Goal: Contribute content: Add original content to the website for others to see

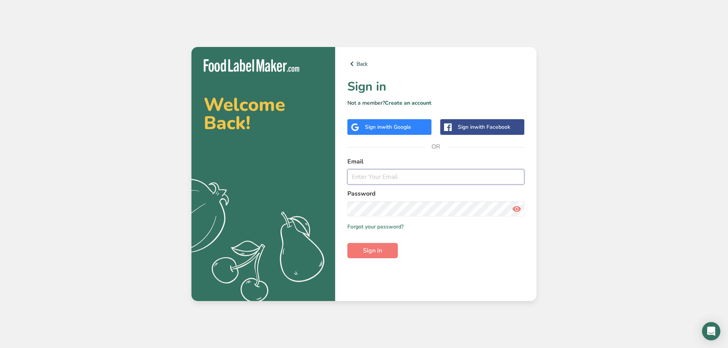
click at [379, 180] on input "email" at bounding box center [435, 176] width 177 height 15
click at [379, 179] on input "email" at bounding box center [435, 176] width 177 height 15
click at [379, 176] on input "email" at bounding box center [435, 176] width 177 height 15
click at [470, 176] on input "email" at bounding box center [435, 176] width 177 height 15
click at [368, 172] on input "email" at bounding box center [435, 176] width 177 height 15
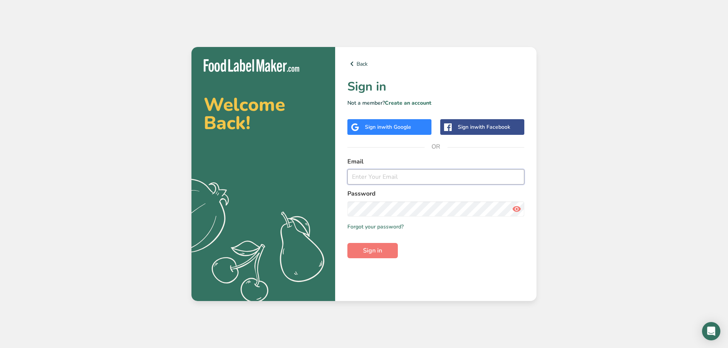
click at [367, 176] on input "email" at bounding box center [435, 176] width 177 height 15
type input "[EMAIL_ADDRESS][DOMAIN_NAME]"
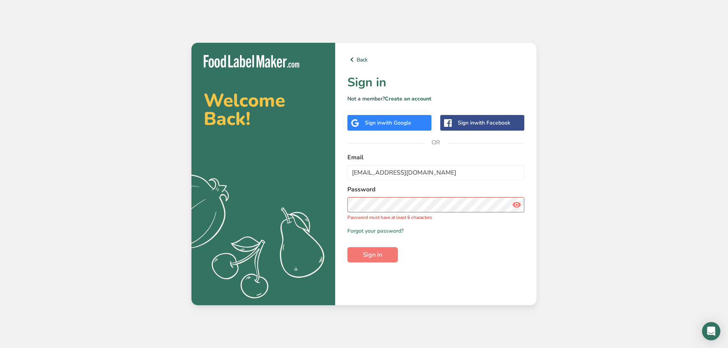
click at [513, 207] on icon at bounding box center [516, 205] width 9 height 14
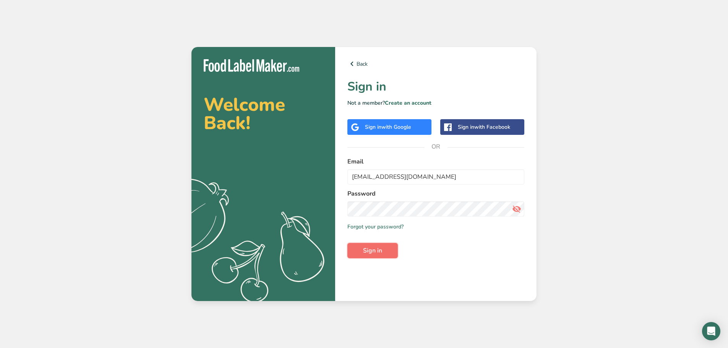
click at [372, 248] on span "Sign in" at bounding box center [372, 250] width 19 height 9
click at [381, 248] on span "Sign in" at bounding box center [372, 250] width 19 height 9
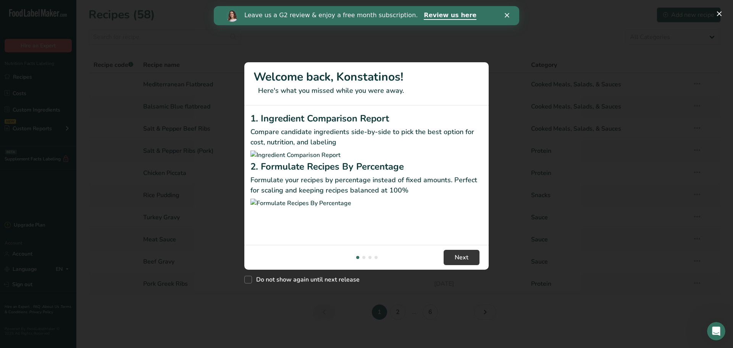
click at [508, 16] on polygon "Close" at bounding box center [507, 15] width 5 height 5
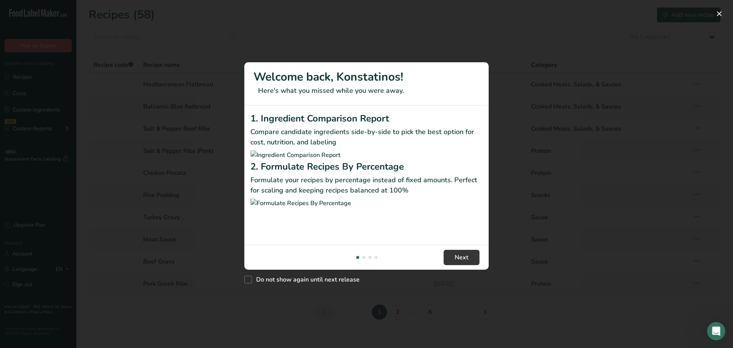
click at [178, 23] on div "New Features" at bounding box center [366, 174] width 733 height 348
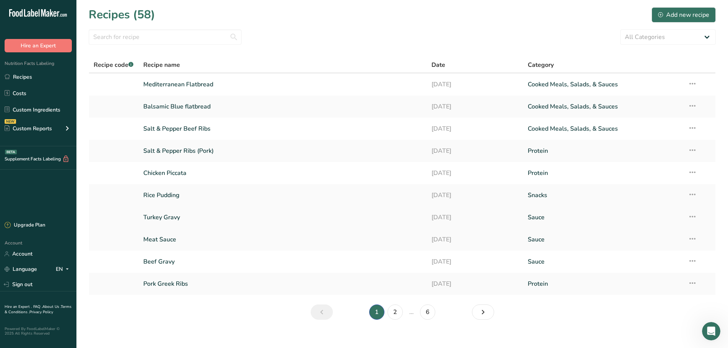
scroll to position [8, 0]
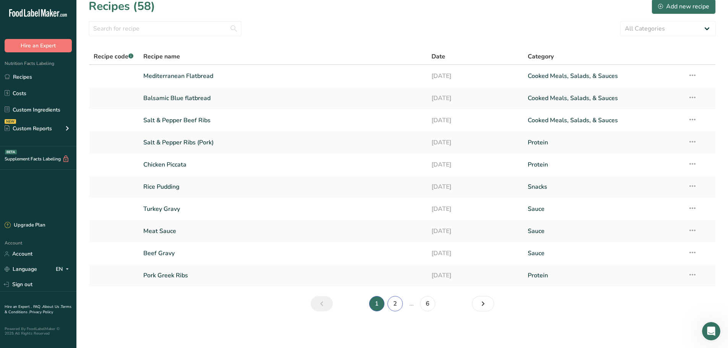
click at [392, 305] on link "2" at bounding box center [394, 303] width 15 height 15
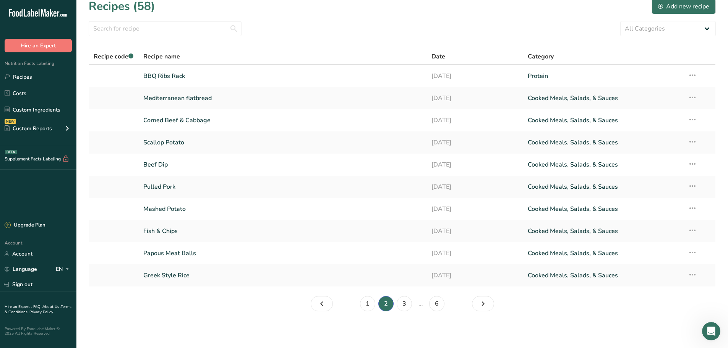
click at [444, 308] on li "6" at bounding box center [436, 303] width 18 height 15
click at [432, 303] on link "6" at bounding box center [436, 303] width 15 height 15
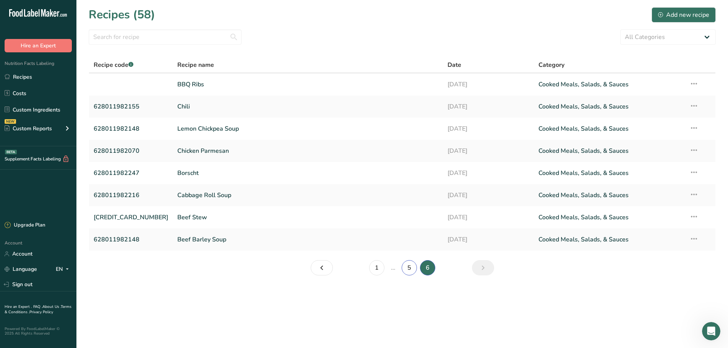
click at [414, 267] on link "5" at bounding box center [408, 267] width 15 height 15
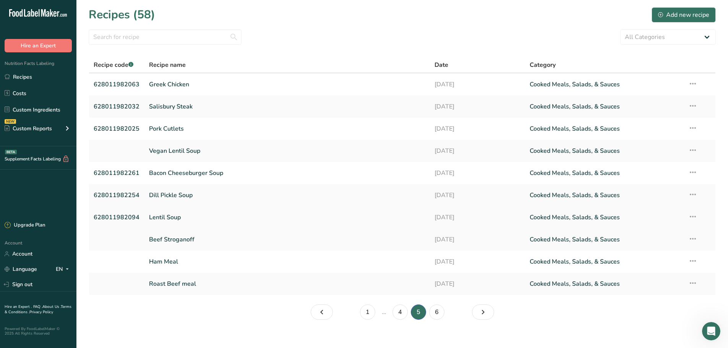
click at [168, 212] on link "Lentil Soup" at bounding box center [287, 217] width 276 height 16
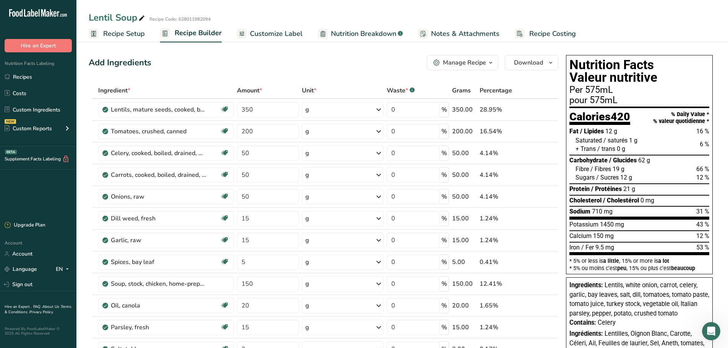
click at [268, 37] on span "Customize Label" at bounding box center [276, 34] width 53 height 10
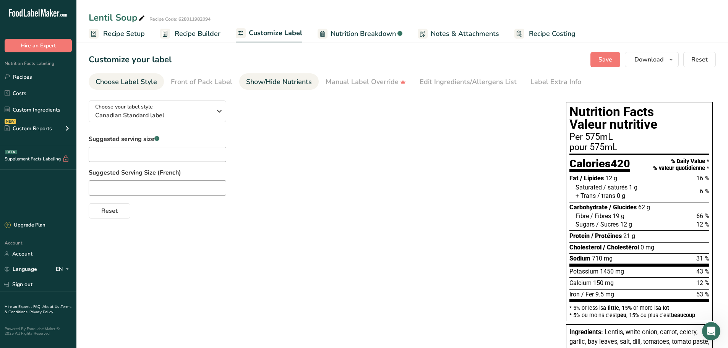
click at [286, 81] on div "Show/Hide Nutrients" at bounding box center [279, 82] width 66 height 10
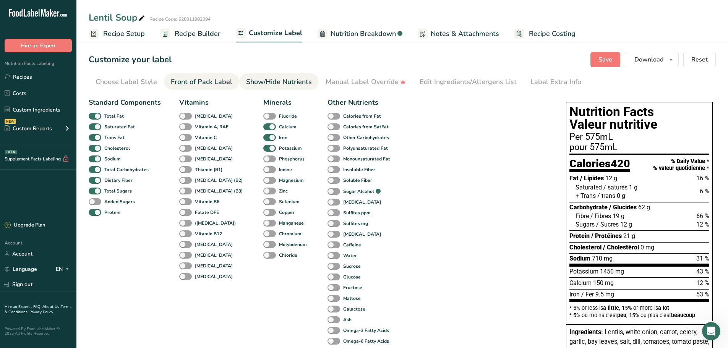
click at [199, 79] on div "Front of Pack Label" at bounding box center [202, 82] width 62 height 10
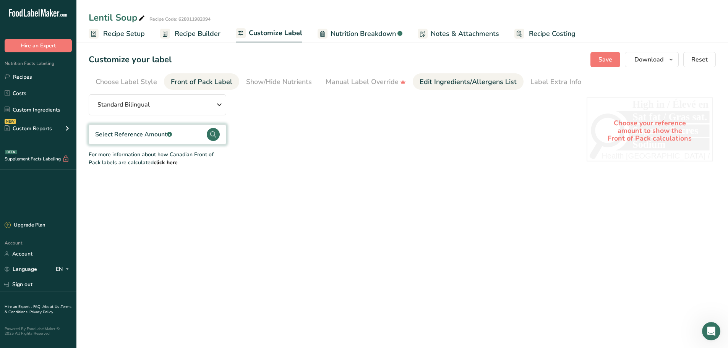
click at [433, 76] on link "Edit Ingredients/Allergens List" at bounding box center [467, 81] width 97 height 17
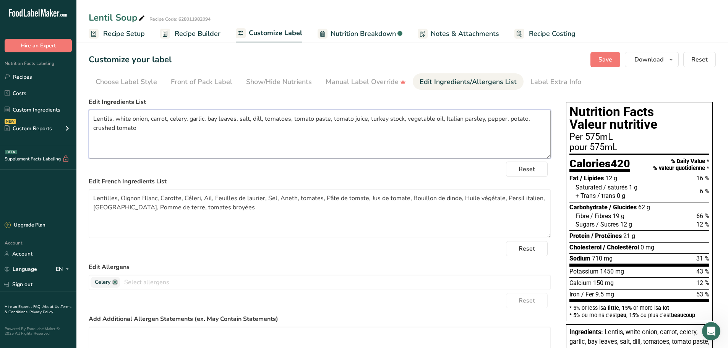
drag, startPoint x: 93, startPoint y: 120, endPoint x: 141, endPoint y: 125, distance: 48.4
click at [141, 125] on textarea "Lentils, white onion, carrot, celery, garlic, bay leaves, salt, dill, tomatoes,…" at bounding box center [320, 134] width 462 height 49
click at [113, 77] on link "Choose Label Style" at bounding box center [127, 81] width 62 height 17
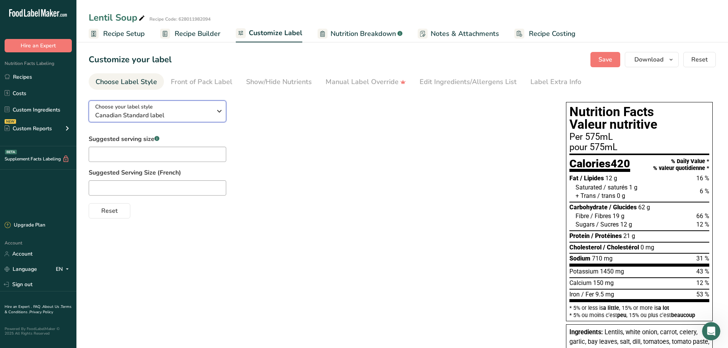
click at [160, 112] on span "Canadian Standard label" at bounding box center [153, 115] width 117 height 9
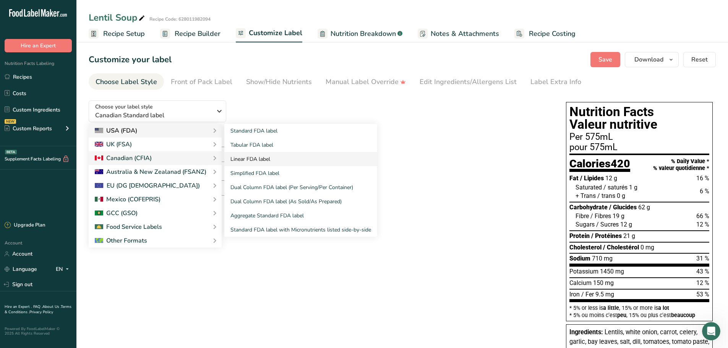
click at [266, 160] on link "Linear FDA label" at bounding box center [300, 159] width 153 height 14
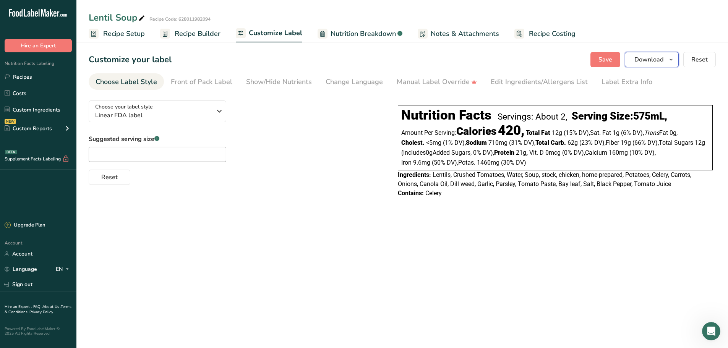
click at [656, 62] on span "Download" at bounding box center [648, 59] width 29 height 9
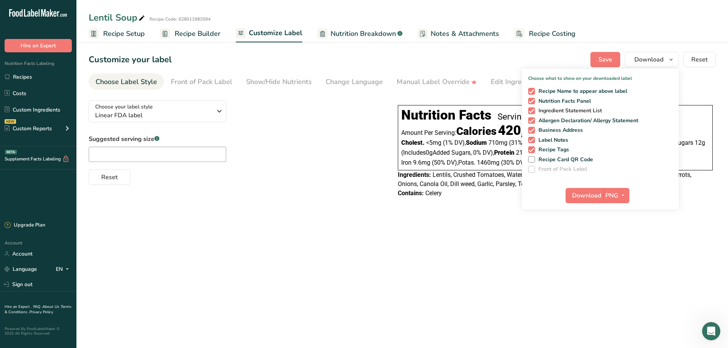
click at [530, 111] on span at bounding box center [531, 110] width 7 height 7
click at [530, 111] on input "Ingredient Statement List" at bounding box center [530, 110] width 5 height 5
checkbox input "false"
click at [536, 103] on span "Nutrition Facts Panel" at bounding box center [563, 101] width 56 height 7
click at [533, 103] on input "Nutrition Facts Panel" at bounding box center [530, 101] width 5 height 5
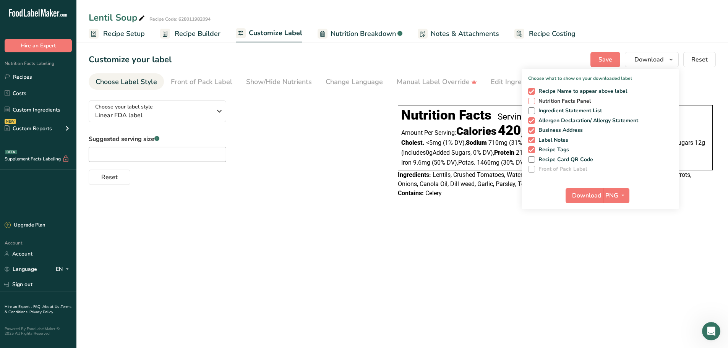
click at [529, 101] on span at bounding box center [531, 101] width 7 height 7
click at [529, 101] on input "Nutrition Facts Panel" at bounding box center [530, 101] width 5 height 5
checkbox input "true"
click at [531, 139] on span at bounding box center [531, 140] width 7 height 7
click at [531, 139] on input "Label Notes" at bounding box center [530, 140] width 5 height 5
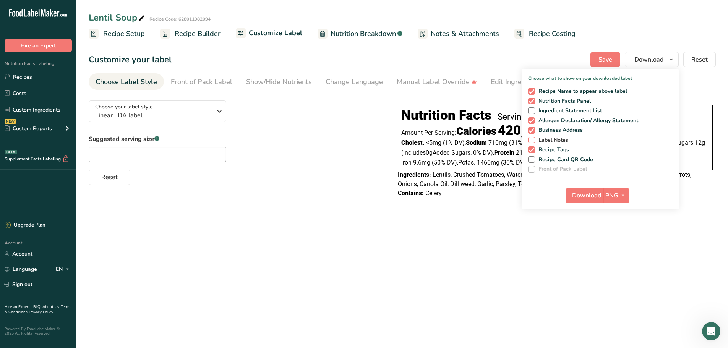
click at [531, 139] on span at bounding box center [531, 140] width 7 height 7
click at [531, 139] on input "Label Notes" at bounding box center [530, 140] width 5 height 5
checkbox input "true"
click at [599, 195] on span "Download" at bounding box center [586, 195] width 29 height 9
click at [528, 92] on div "Recipe Name to appear above label Nutrition Facts Panel Ingredient Statement Li…" at bounding box center [600, 129] width 157 height 88
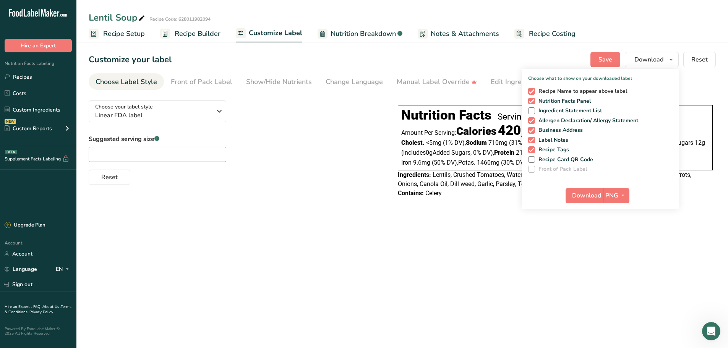
click at [535, 89] on span at bounding box center [531, 91] width 7 height 7
click at [533, 89] on input "Recipe Name to appear above label" at bounding box center [530, 91] width 5 height 5
checkbox input "false"
click at [586, 196] on span "Download" at bounding box center [586, 195] width 29 height 9
click at [39, 77] on link "Recipes" at bounding box center [38, 77] width 76 height 15
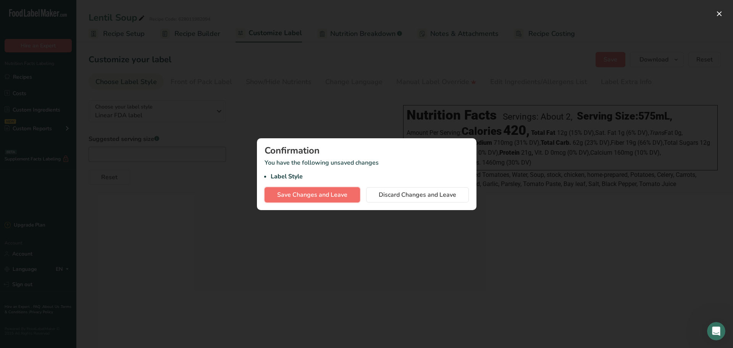
click at [340, 193] on span "Save Changes and Leave" at bounding box center [312, 194] width 70 height 9
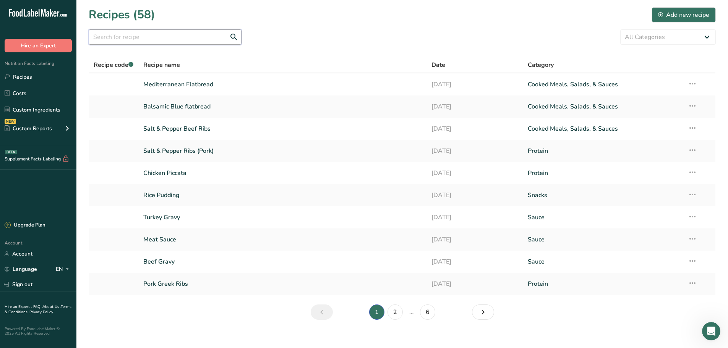
click at [111, 40] on input "text" at bounding box center [165, 36] width 153 height 15
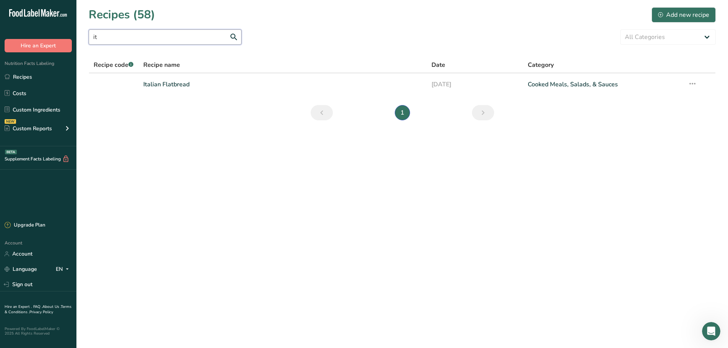
type input "i"
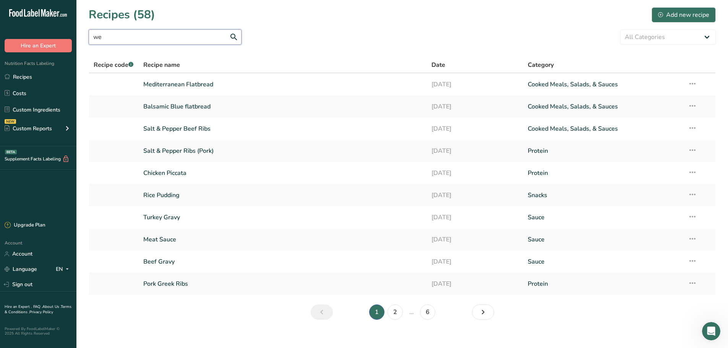
type input "w"
click at [429, 317] on link "6" at bounding box center [427, 311] width 15 height 15
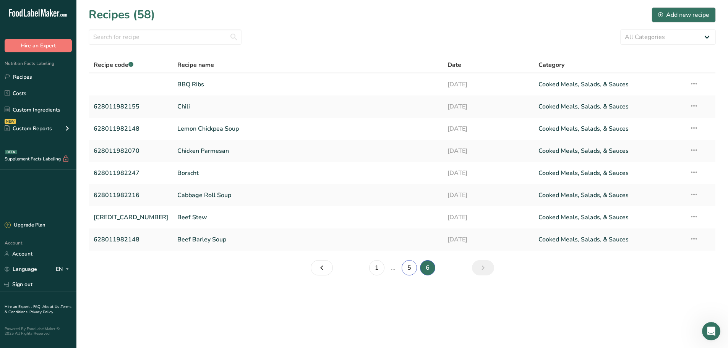
click at [410, 268] on link "5" at bounding box center [408, 267] width 15 height 15
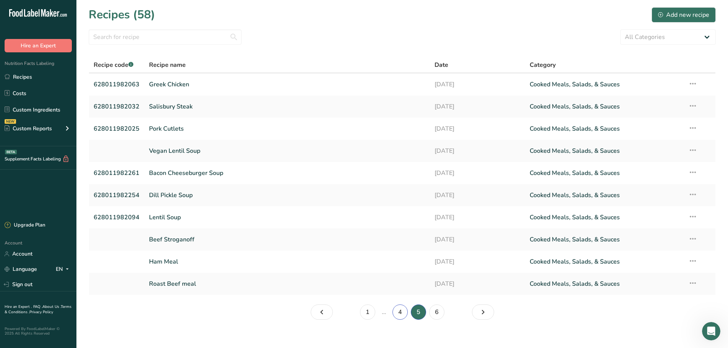
click at [399, 313] on link "4" at bounding box center [399, 311] width 15 height 15
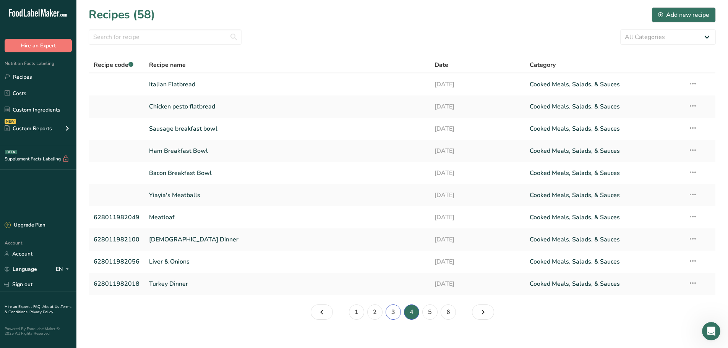
click at [396, 314] on link "3" at bounding box center [392, 311] width 15 height 15
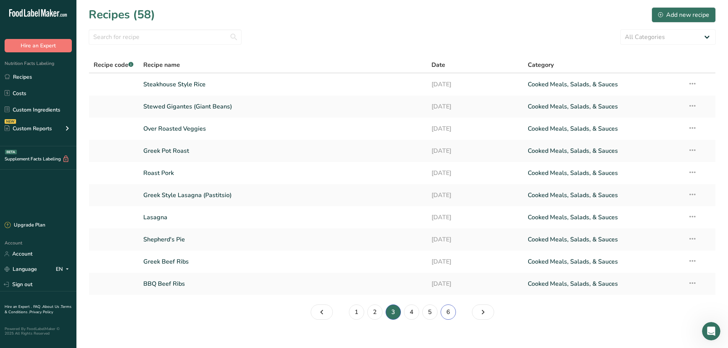
click at [445, 312] on link "6" at bounding box center [447, 311] width 15 height 15
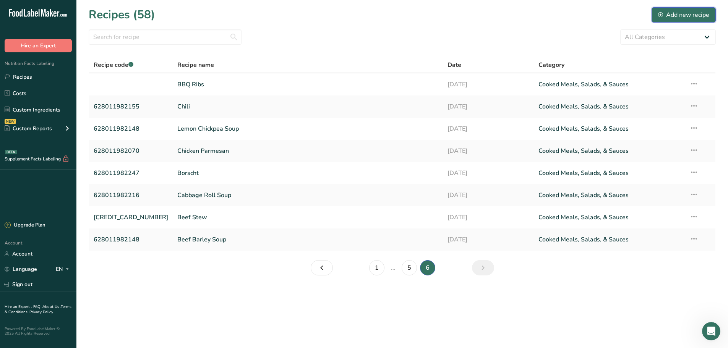
click at [693, 18] on div "Add new recipe" at bounding box center [683, 14] width 51 height 9
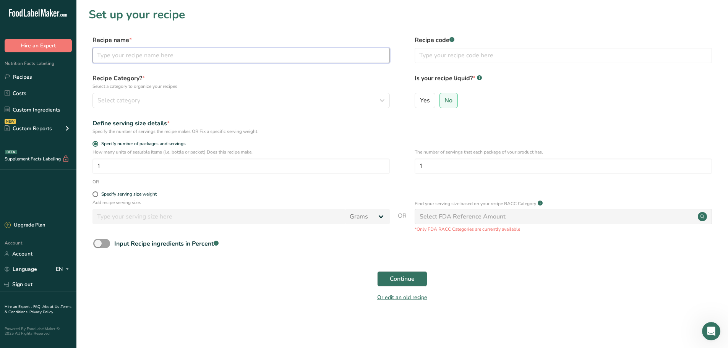
click at [152, 51] on input "text" at bounding box center [240, 55] width 297 height 15
type input "Italian Wedding Soup"
click at [427, 102] on span "Yes" at bounding box center [425, 101] width 10 height 8
click at [420, 102] on input "Yes" at bounding box center [417, 100] width 5 height 5
radio input "true"
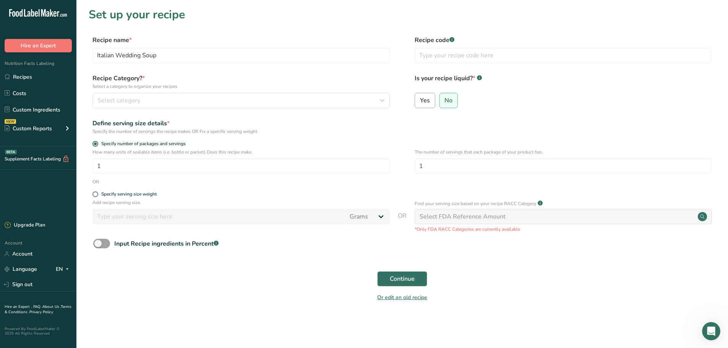
radio input "false"
select select "22"
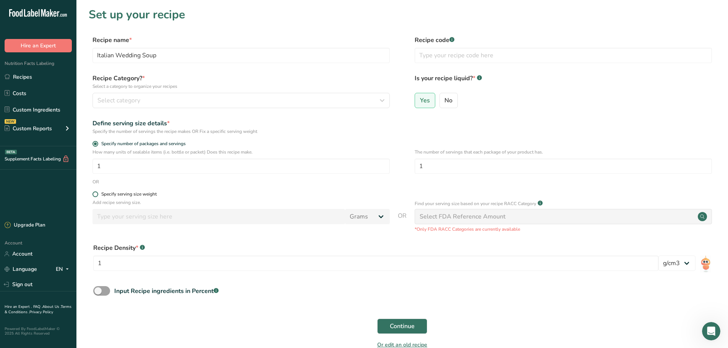
click at [94, 191] on span at bounding box center [95, 194] width 6 height 6
click at [94, 192] on input "Specify serving size weight" at bounding box center [94, 194] width 5 height 5
radio input "true"
radio input "false"
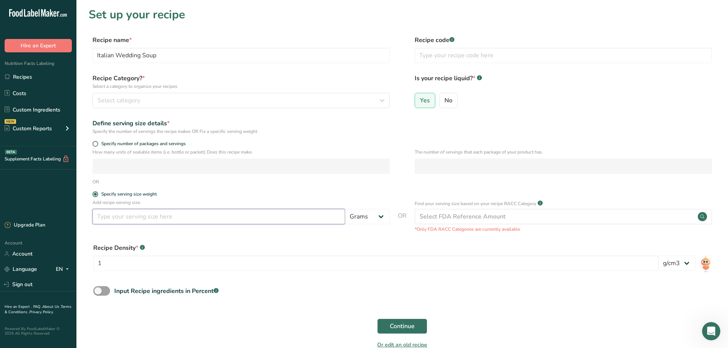
click at [175, 215] on input "number" at bounding box center [218, 216] width 253 height 15
type input "1150"
click at [96, 142] on span at bounding box center [95, 144] width 6 height 6
click at [96, 142] on input "Specify number of packages and servings" at bounding box center [94, 143] width 5 height 5
radio input "true"
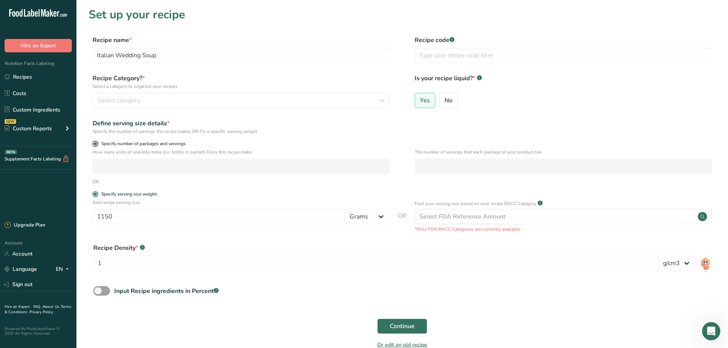
radio input "false"
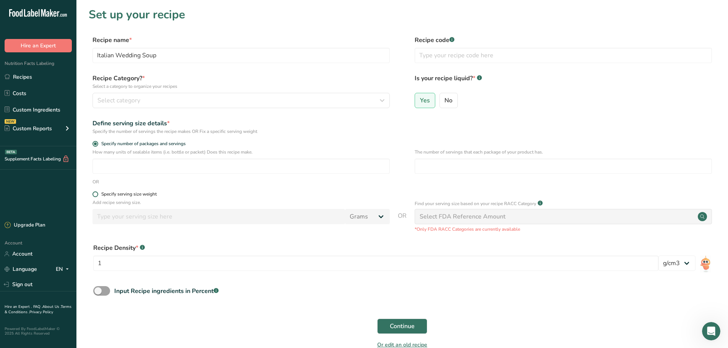
click at [97, 193] on span at bounding box center [95, 194] width 6 height 6
click at [97, 193] on input "Specify serving size weight" at bounding box center [94, 194] width 5 height 5
radio input "true"
radio input "false"
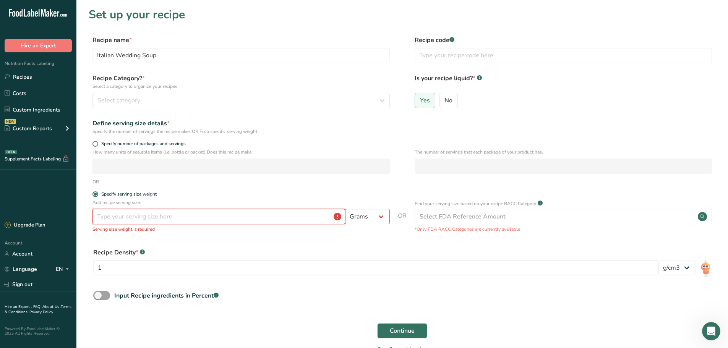
click at [113, 219] on input "number" at bounding box center [218, 216] width 253 height 15
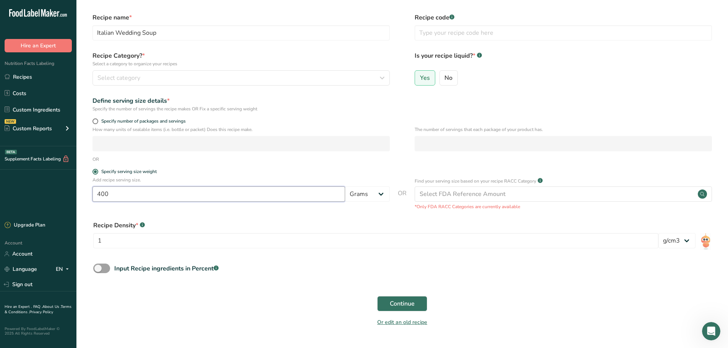
scroll to position [38, 0]
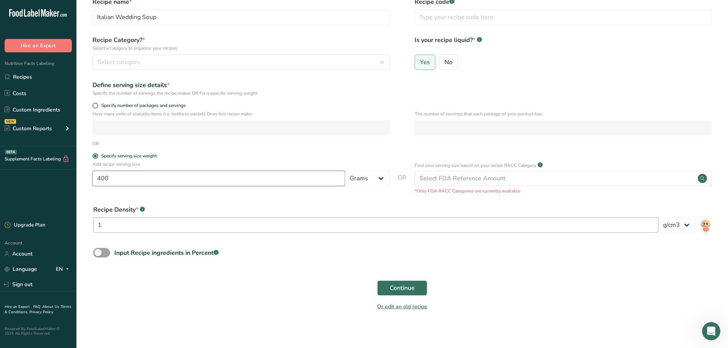
type input "400"
click at [249, 222] on input "1" at bounding box center [375, 224] width 565 height 15
click at [399, 291] on span "Continue" at bounding box center [402, 287] width 25 height 9
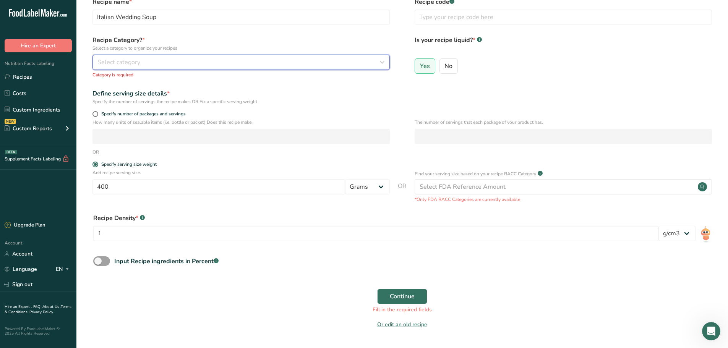
click at [175, 70] on div "Recipe Category? * Select a category to organize your recipes Select category S…" at bounding box center [240, 57] width 297 height 43
click at [180, 63] on div "Select category" at bounding box center [238, 62] width 283 height 9
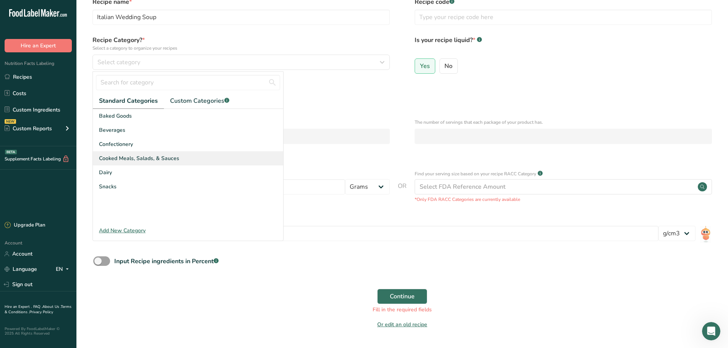
click at [124, 158] on span "Cooked Meals, Salads, & Sauces" at bounding box center [139, 158] width 80 height 8
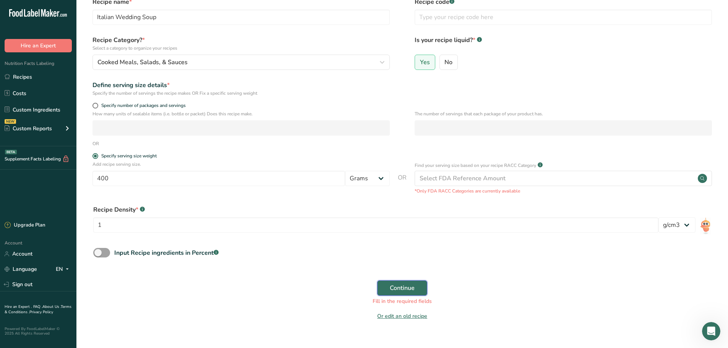
click at [397, 286] on span "Continue" at bounding box center [402, 287] width 25 height 9
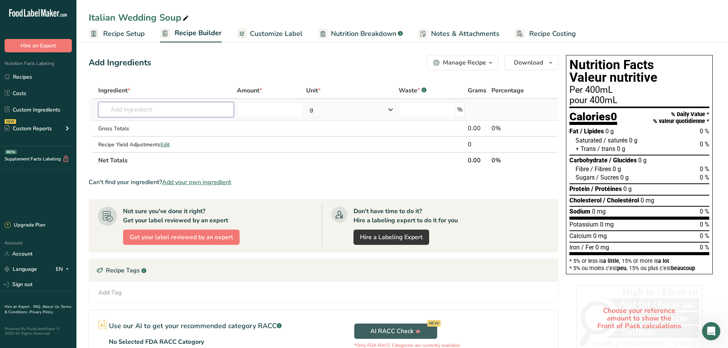
click at [146, 113] on input "text" at bounding box center [166, 109] width 136 height 15
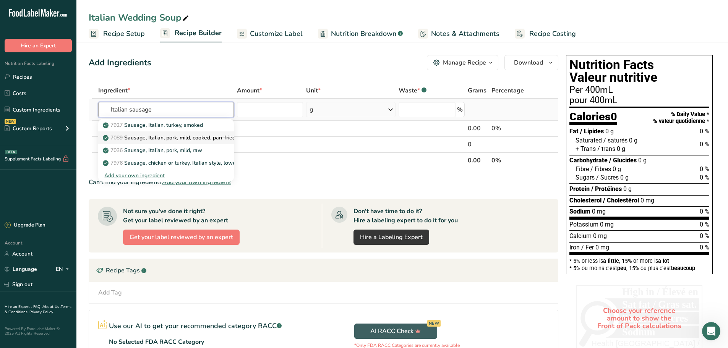
type input "Italian sausage"
click at [159, 138] on p "7089 Sausage, Italian, pork, mild, cooked, pan-fried" at bounding box center [169, 138] width 131 height 8
type input "Sausage, Italian, pork, mild, cooked, pan-fried"
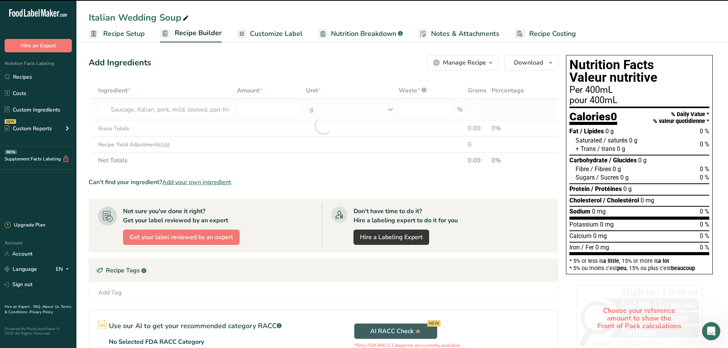
type input "0"
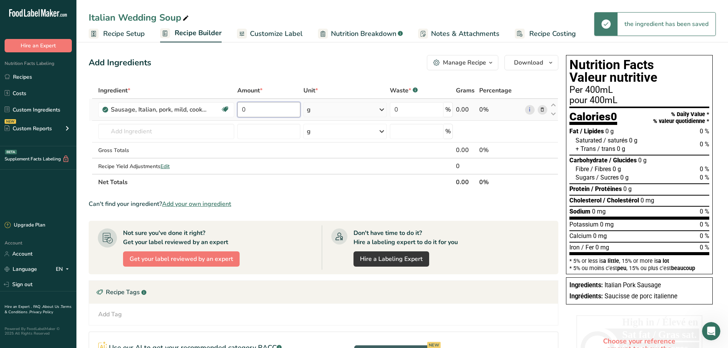
click at [248, 111] on input "0" at bounding box center [268, 109] width 63 height 15
type input "7"
type input "5"
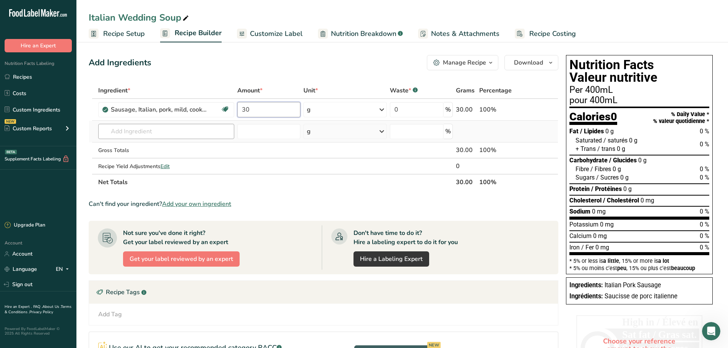
type input "30"
click at [148, 133] on div "Ingredient * Amount * Unit * Waste * .a-a{fill:#347362;}.b-a{fill:#fff;} Grams …" at bounding box center [323, 137] width 469 height 108
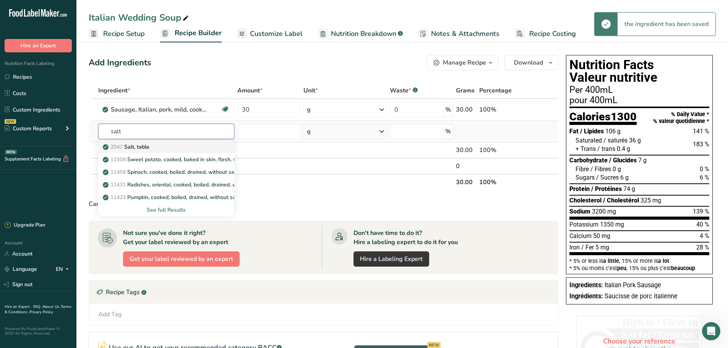
type input "salt"
click at [141, 150] on p "2047 Salt, table" at bounding box center [126, 147] width 45 height 8
type input "Salt, table"
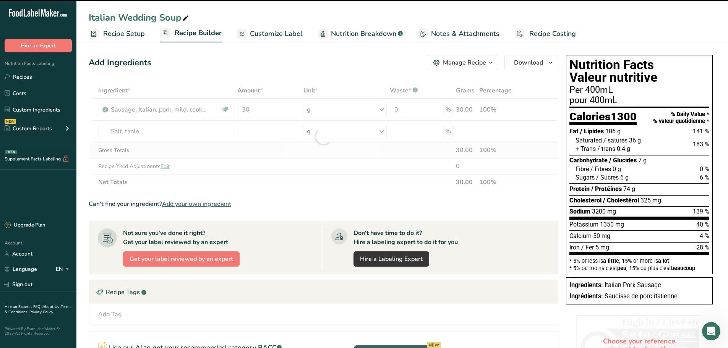
type input "0"
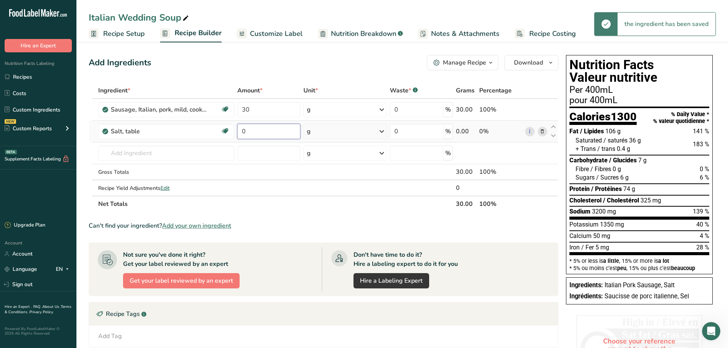
click at [264, 134] on input "0" at bounding box center [268, 131] width 63 height 15
type input "0.5"
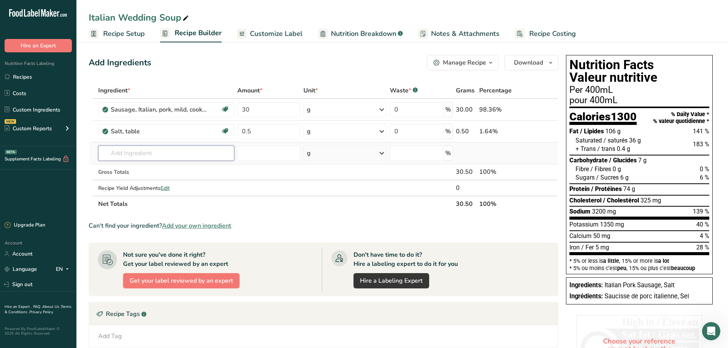
click at [162, 152] on div "Ingredient * Amount * Unit * Waste * .a-a{fill:#347362;}.b-a{fill:#fff;} Grams …" at bounding box center [323, 147] width 469 height 129
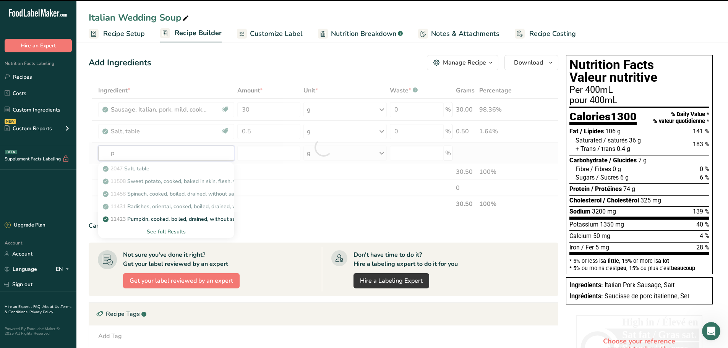
type input "pe"
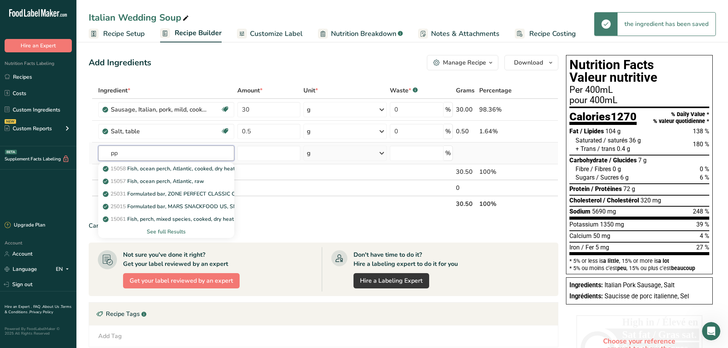
type input "p"
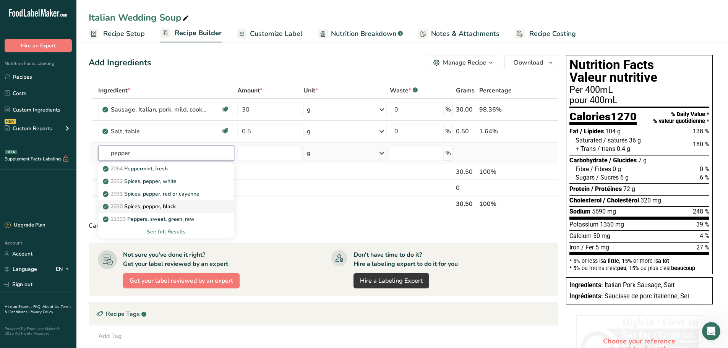
type input "pepper"
click at [148, 203] on p "2030 Spices, pepper, black" at bounding box center [139, 206] width 71 height 8
type input "Spices, pepper, black"
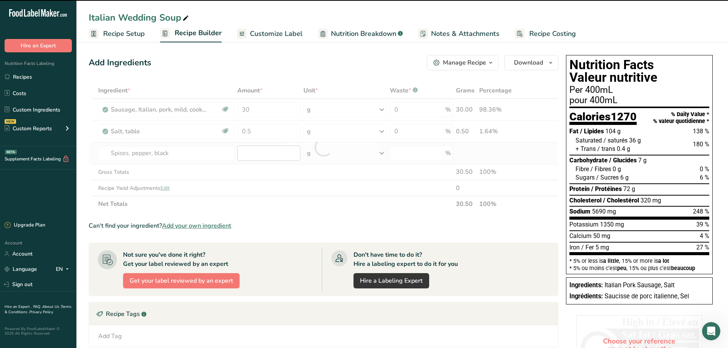
type input "0"
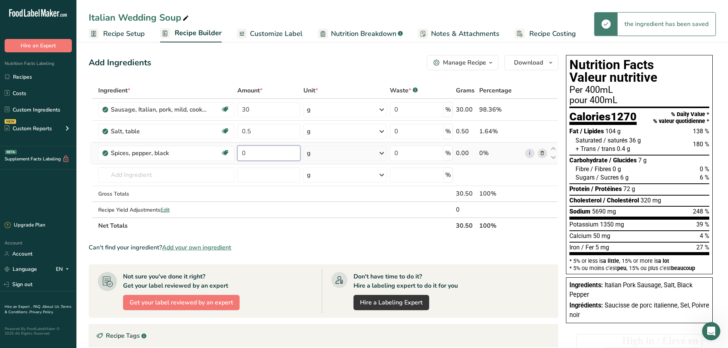
click at [255, 152] on input "0" at bounding box center [268, 153] width 63 height 15
type input "0.5"
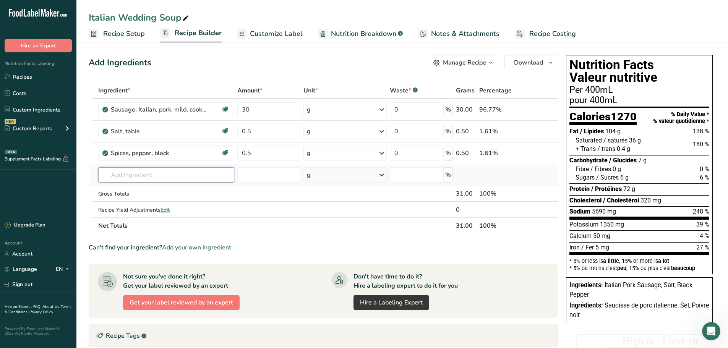
click at [130, 176] on div "Ingredient * Amount * Unit * Waste * .a-a{fill:#347362;}.b-a{fill:#fff;} Grams …" at bounding box center [323, 158] width 469 height 151
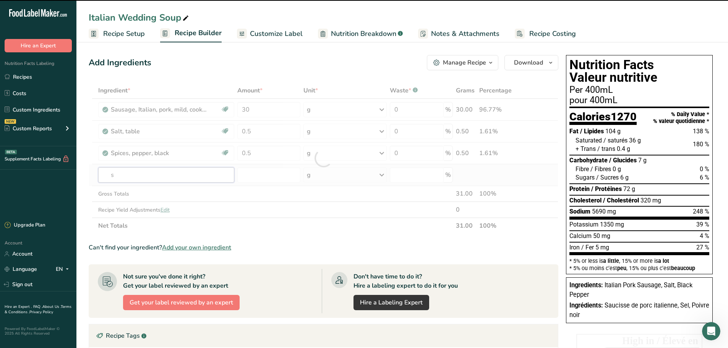
type input "sp"
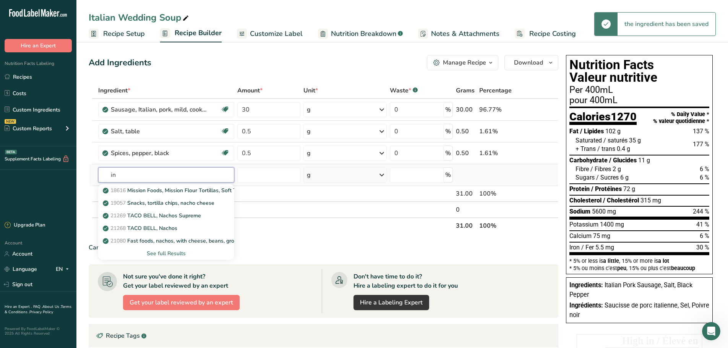
type input "i"
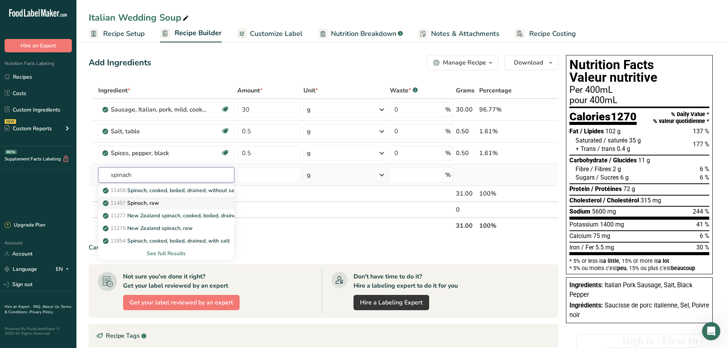
type input "spinach"
click at [140, 200] on p "11457 Spinach, raw" at bounding box center [131, 203] width 55 height 8
type input "Spinach, raw"
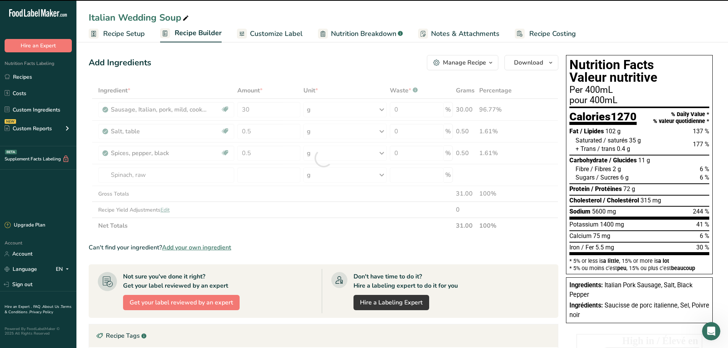
click at [258, 176] on div at bounding box center [323, 158] width 469 height 151
type input "0"
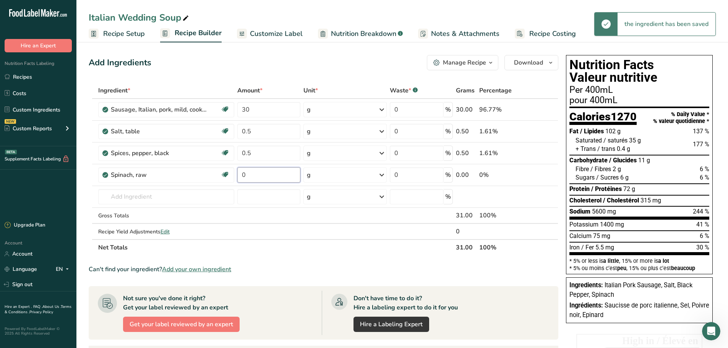
click at [258, 176] on input "0" at bounding box center [268, 174] width 63 height 15
type input "15"
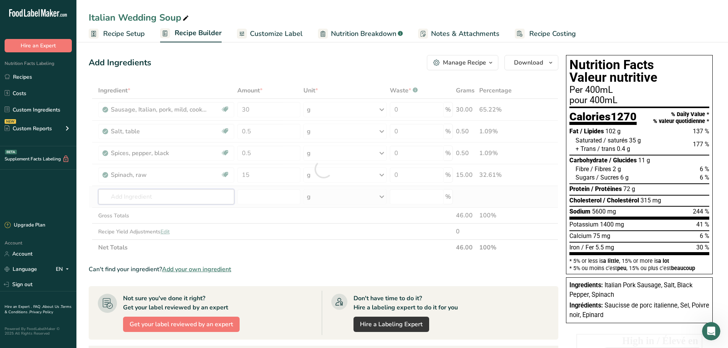
click at [140, 196] on div "Ingredient * Amount * Unit * Waste * .a-a{fill:#347362;}.b-a{fill:#fff;} Grams …" at bounding box center [323, 169] width 469 height 173
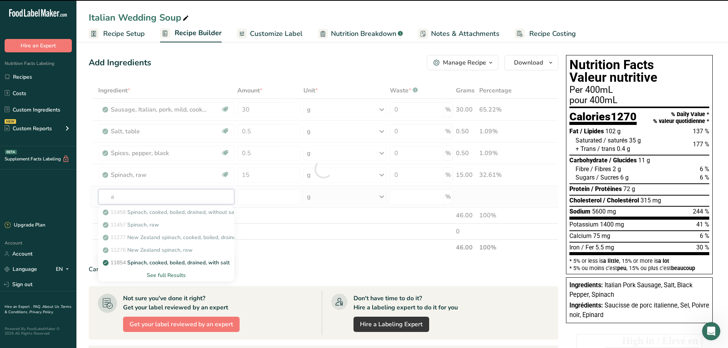
type input "ac"
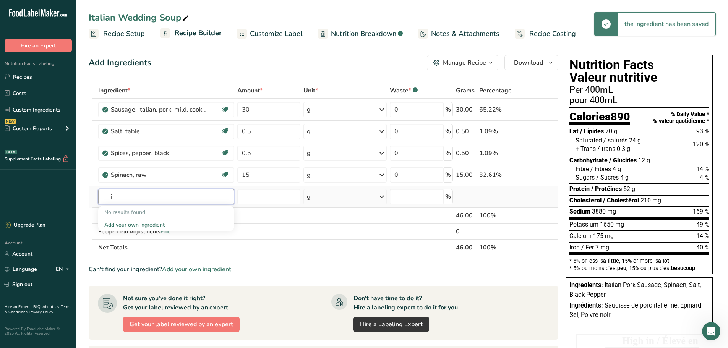
type input "i"
type input "a"
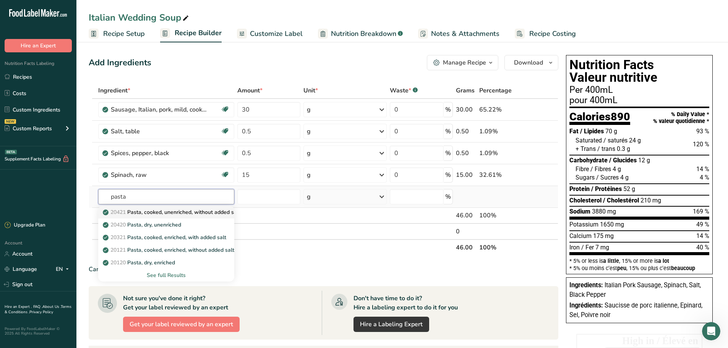
type input "pasta"
click at [162, 211] on p "20421 Pasta, cooked, unenriched, without added salt" at bounding box center [172, 212] width 136 height 8
type input "Pasta, cooked, unenriched, without added salt"
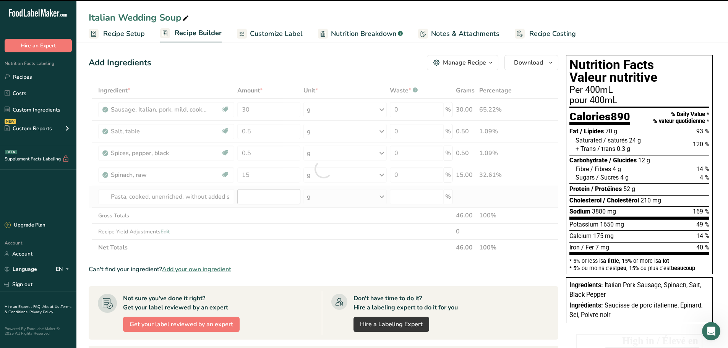
type input "0"
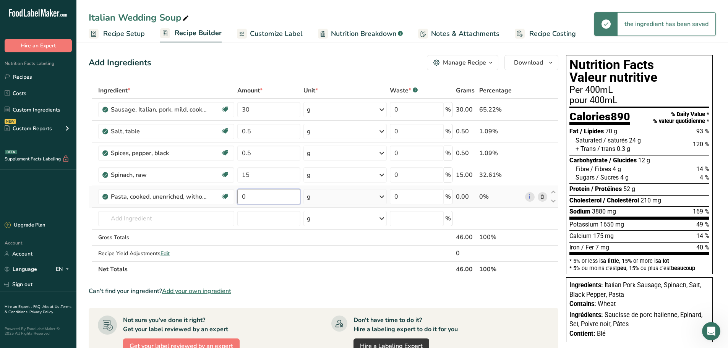
drag, startPoint x: 249, startPoint y: 195, endPoint x: 234, endPoint y: 201, distance: 16.5
click at [234, 201] on tr "Pasta, cooked, unenriched, without added salt Dairy free Vegan Vegetarian Soy f…" at bounding box center [323, 197] width 469 height 22
type input "20"
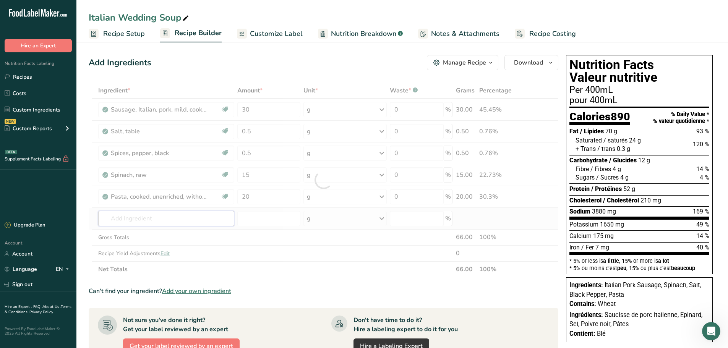
click at [167, 218] on div "Ingredient * Amount * Unit * Waste * .a-a{fill:#347362;}.b-a{fill:#fff;} Grams …" at bounding box center [323, 180] width 469 height 195
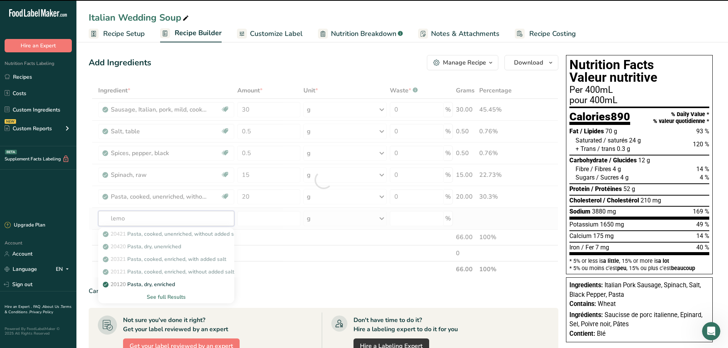
type input "lemon"
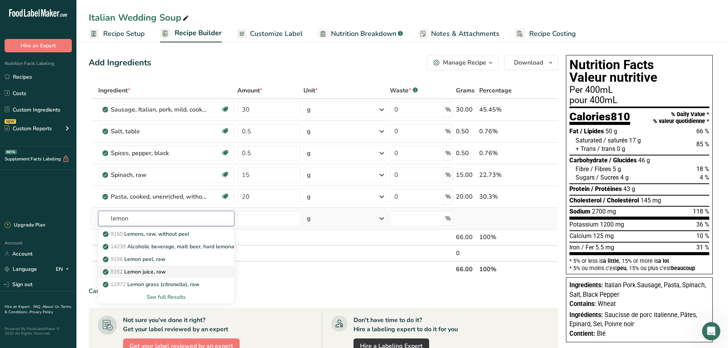
type input "lemon"
click at [144, 274] on p "9152 Lemon juice, raw" at bounding box center [135, 272] width 62 height 8
type input "Lemon juice, raw"
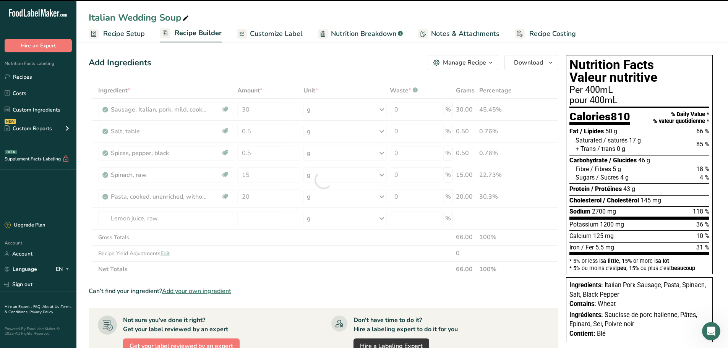
type input "0"
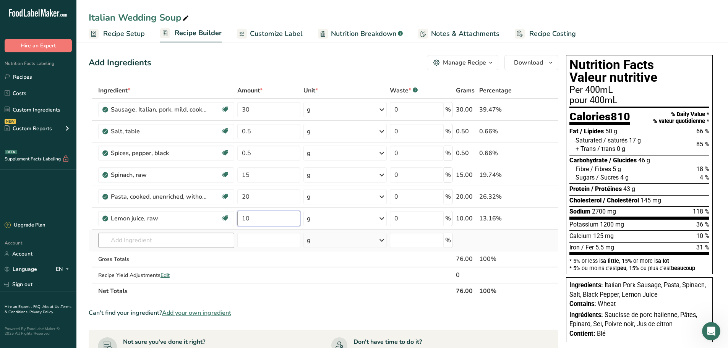
type input "10"
click at [150, 241] on div "Ingredient * Amount * Unit * Waste * .a-a{fill:#347362;}.b-a{fill:#fff;} Grams …" at bounding box center [323, 191] width 469 height 217
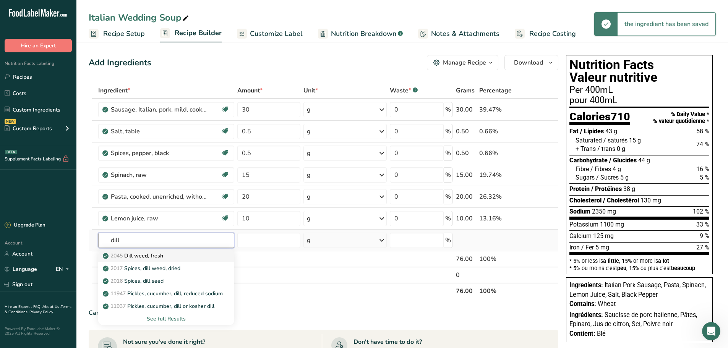
type input "dill"
click at [149, 259] on p "2045 Dill weed, fresh" at bounding box center [133, 256] width 59 height 8
type input "Dill weed, fresh"
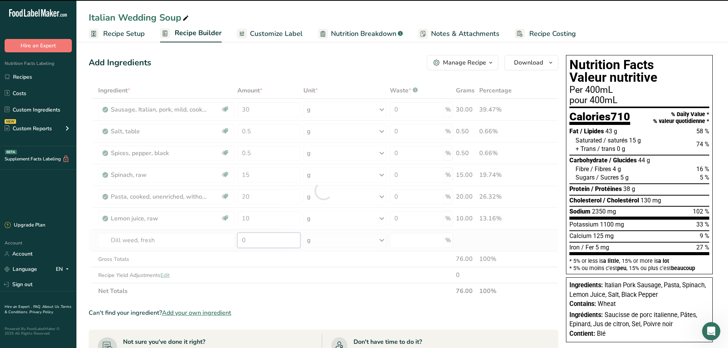
type input "1"
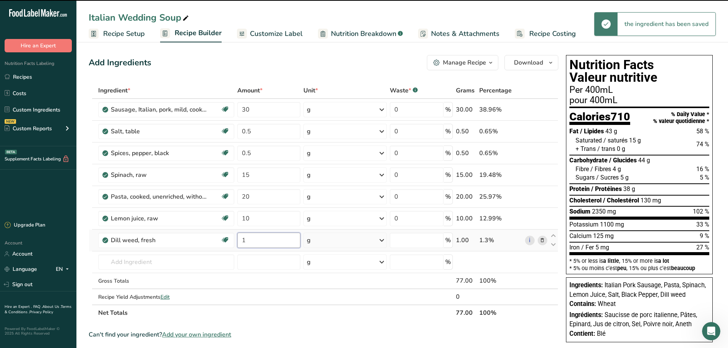
type input "0"
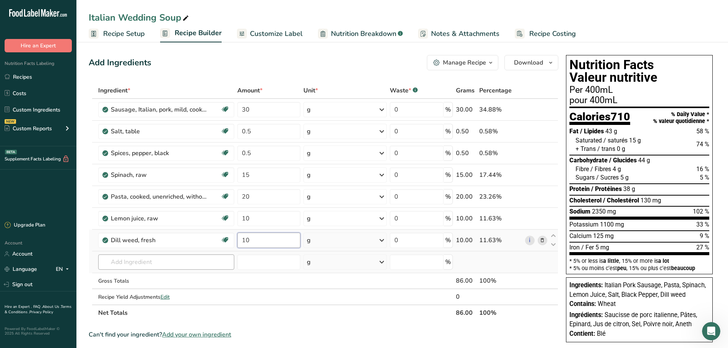
type input "10"
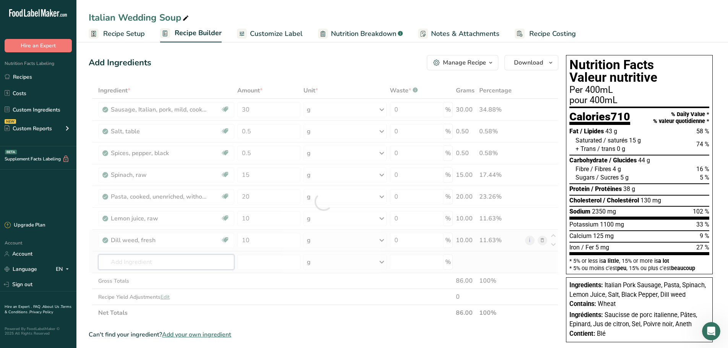
click at [148, 266] on div "Ingredient * Amount * Unit * Waste * .a-a{fill:#347362;}.b-a{fill:#fff;} Grams …" at bounding box center [323, 202] width 469 height 238
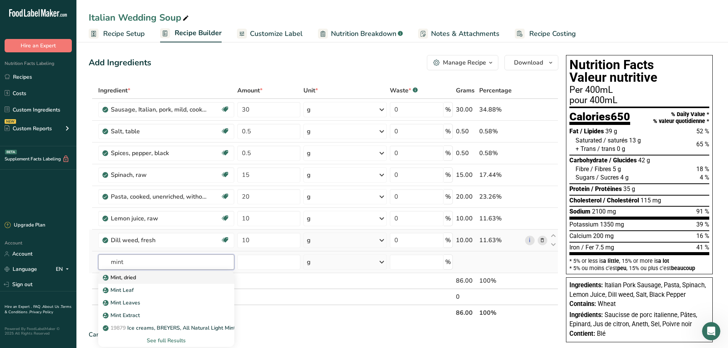
type input "mint"
click at [139, 277] on div "Mint, dried" at bounding box center [160, 278] width 112 height 8
type input "Mint, dried"
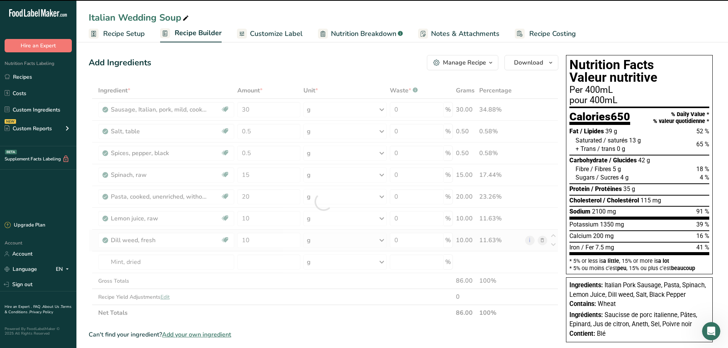
type input "0"
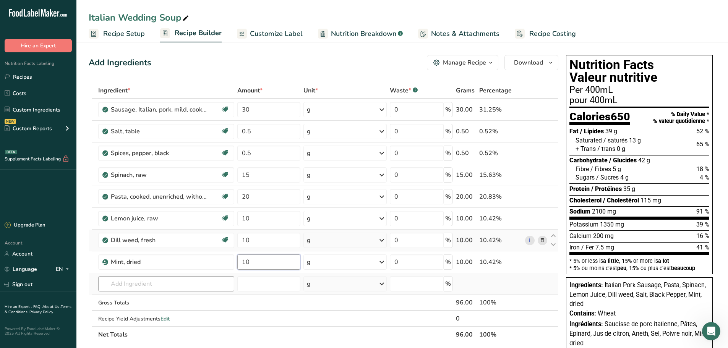
type input "10"
click at [127, 285] on div "Ingredient * Amount * Unit * Waste * .a-a{fill:#347362;}.b-a{fill:#fff;} Grams …" at bounding box center [323, 213] width 469 height 260
type input "fennel"
click at [149, 254] on p "2018 Spices, fennel seed" at bounding box center [138, 257] width 68 height 8
type input "Spices, fennel seed"
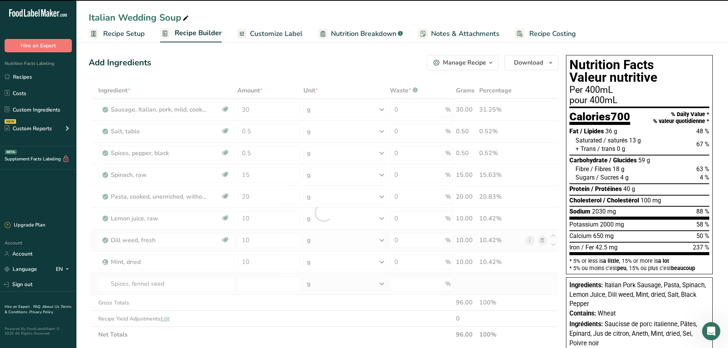
type input "0"
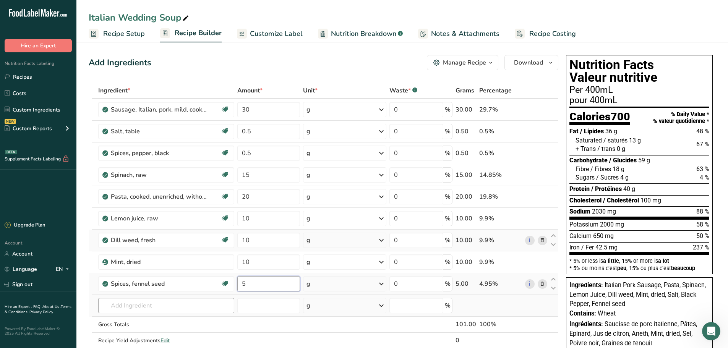
type input "5"
click at [118, 306] on div "Ingredient * Amount * Unit * Waste * .a-a{fill:#347362;}.b-a{fill:#fff;} Grams …" at bounding box center [323, 224] width 469 height 282
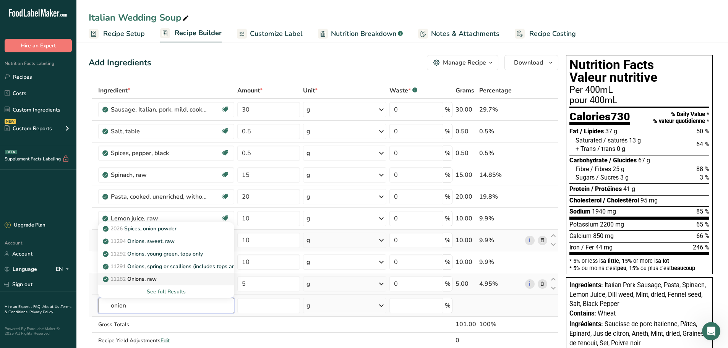
type input "onion"
click at [138, 279] on p "11282 Onions, raw" at bounding box center [130, 279] width 52 height 8
type input "Onions, raw"
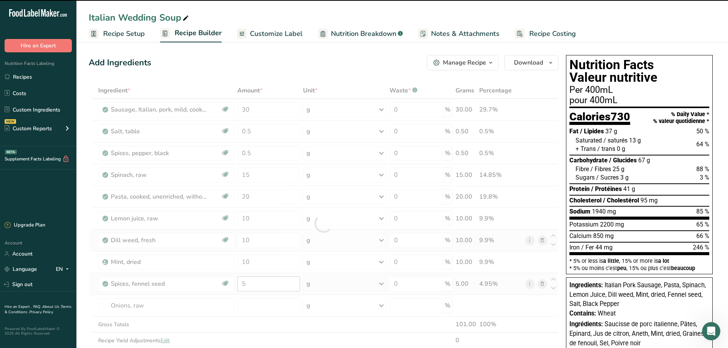
type input "0"
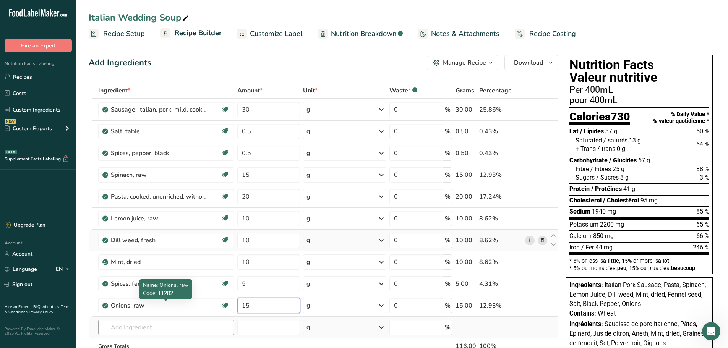
type input "15"
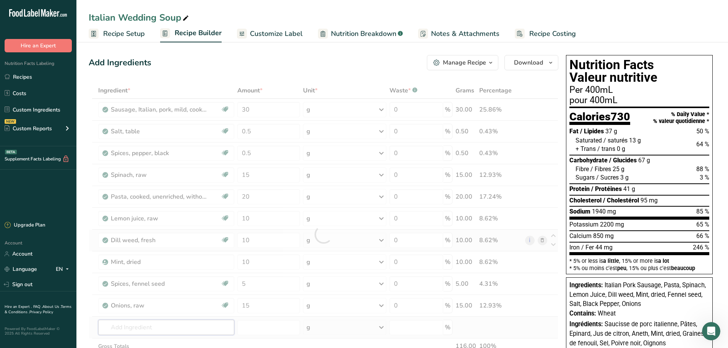
click at [125, 325] on div "Ingredient * Amount * Unit * Waste * .a-a{fill:#347362;}.b-a{fill:#fff;} Grams …" at bounding box center [323, 235] width 469 height 304
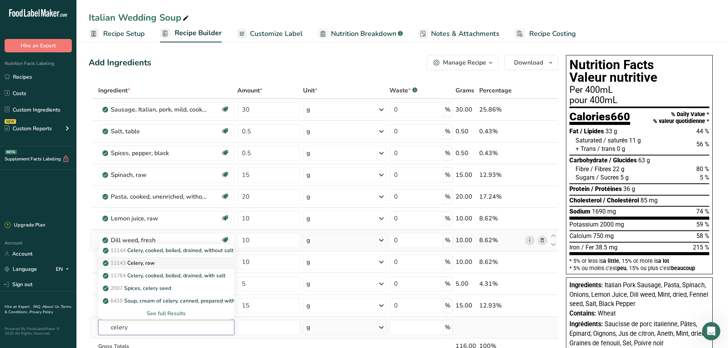
type input "celery"
click at [151, 264] on p "11143 Celery, raw" at bounding box center [129, 263] width 50 height 8
type input "Celery, raw"
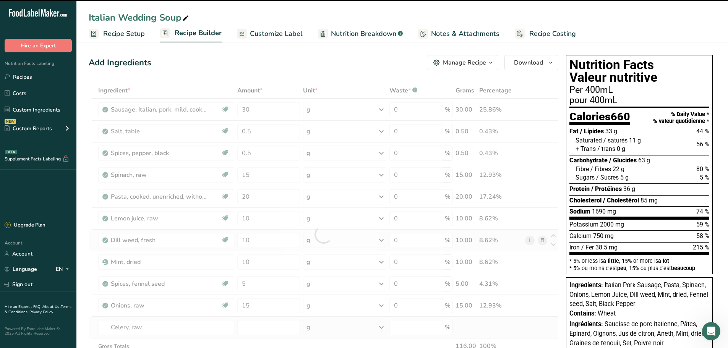
type input "0"
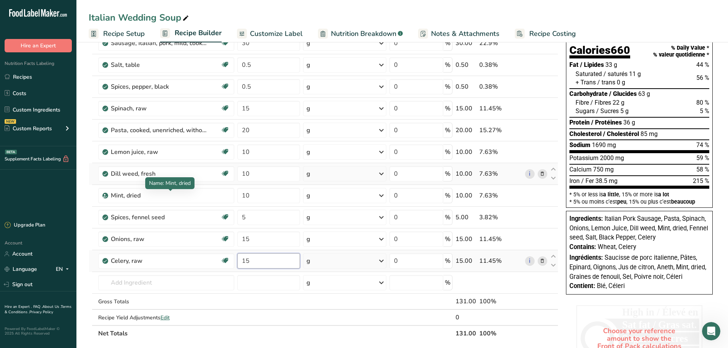
scroll to position [76, 0]
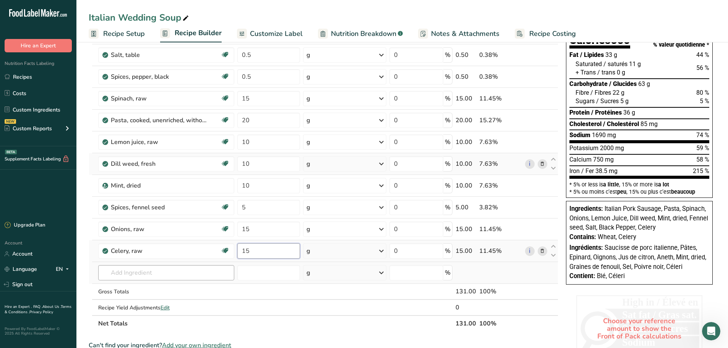
type input "15"
click at [117, 273] on div "Ingredient * Amount * Unit * Waste * .a-a{fill:#347362;}.b-a{fill:#fff;} Grams …" at bounding box center [323, 168] width 469 height 325
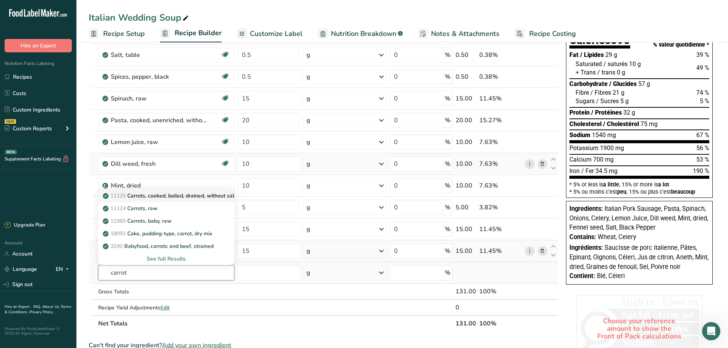
type input "carrot"
click at [181, 197] on p "11125 Carrots, cooked, boiled, drained, without salt" at bounding box center [170, 196] width 132 height 8
type input "Carrots, cooked, boiled, drained, without salt"
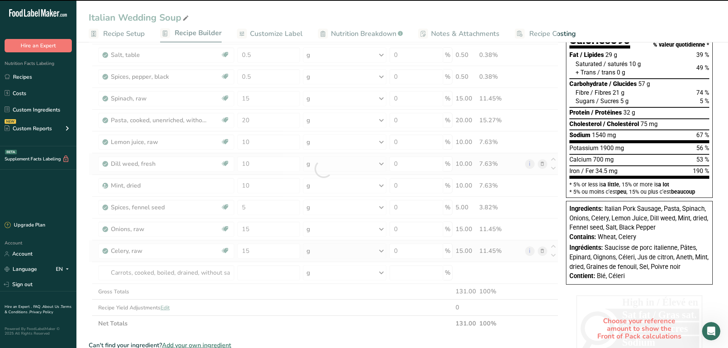
type input "0"
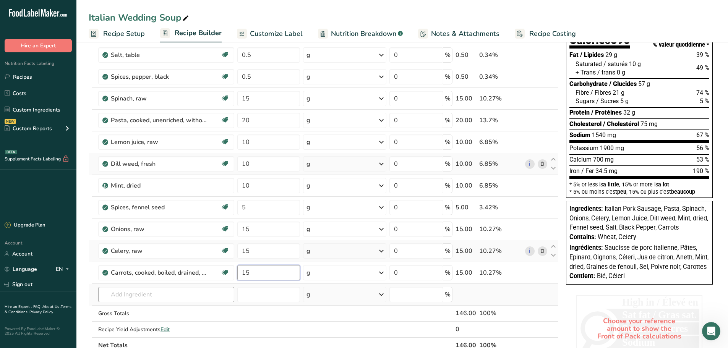
type input "15"
click at [137, 295] on div "Ingredient * Amount * Unit * Waste * .a-a{fill:#347362;}.b-a{fill:#fff;} Grams …" at bounding box center [323, 179] width 469 height 347
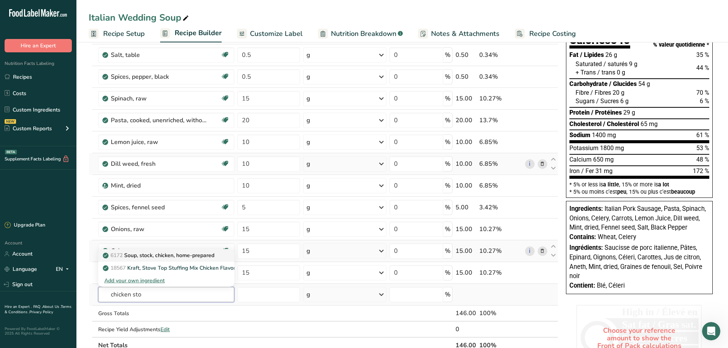
type input "chicken sto"
click at [168, 253] on p "6172 Soup, stock, chicken, home-prepared" at bounding box center [159, 255] width 110 height 8
type input "Soup, stock, chicken, home-prepared"
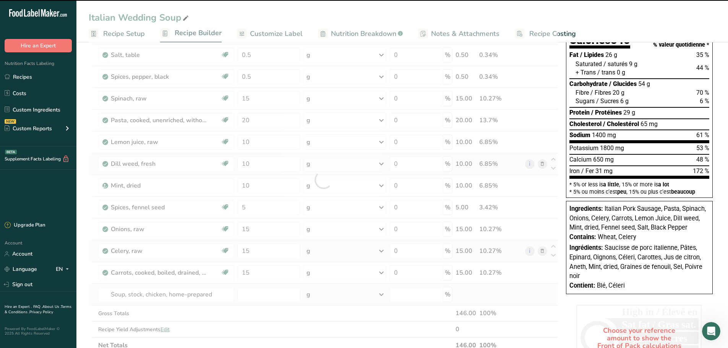
type input "0"
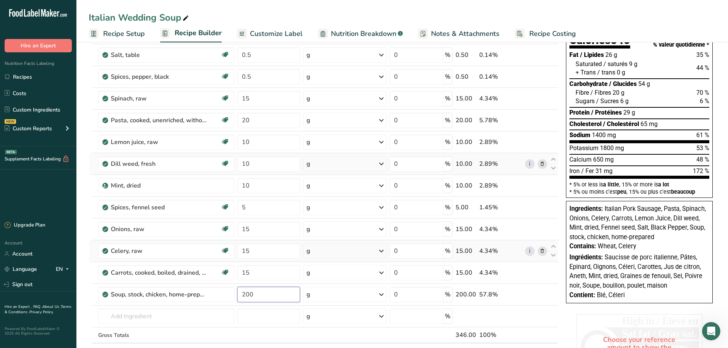
type input "200"
click at [290, 10] on div "Italian Wedding Soup Recipe Setup Recipe Builder Customize Label Nutrition Brea…" at bounding box center [401, 300] width 651 height 674
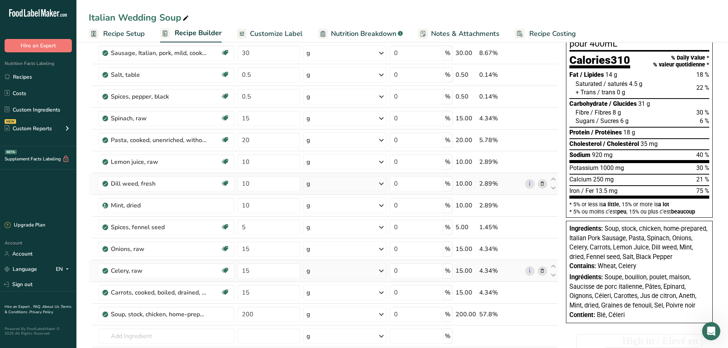
scroll to position [38, 0]
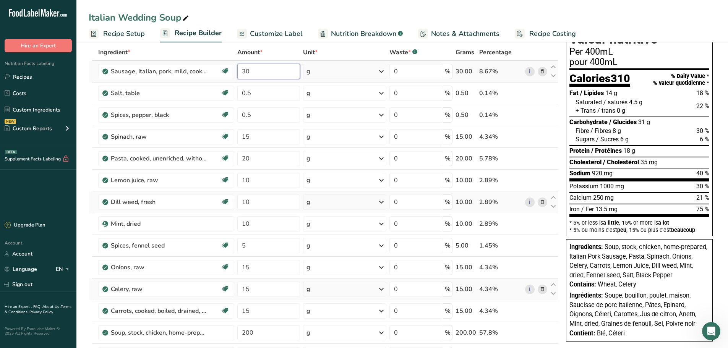
click at [255, 74] on input "30" at bounding box center [268, 71] width 63 height 15
type input "3"
type input "40"
click at [258, 136] on div "Ingredient * Amount * Unit * Waste * .a-a{fill:#347362;}.b-a{fill:#fff;} Grams …" at bounding box center [323, 228] width 469 height 369
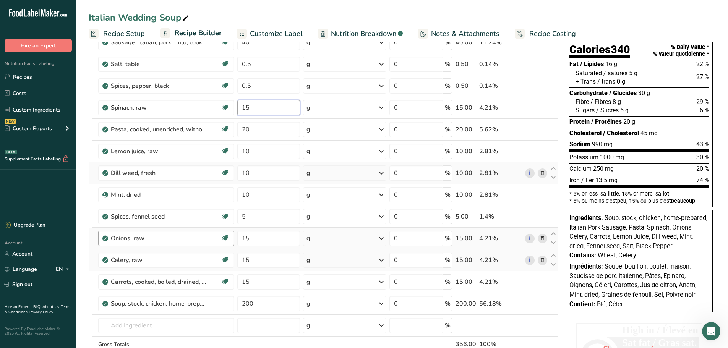
scroll to position [60, 0]
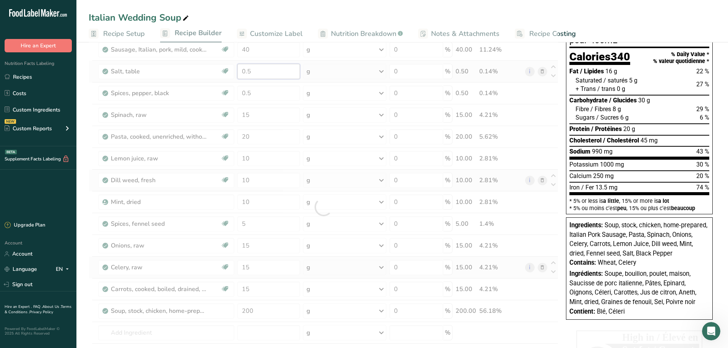
click at [261, 69] on div "Ingredient * Amount * Unit * Waste * .a-a{fill:#347362;}.b-a{fill:#fff;} Grams …" at bounding box center [323, 207] width 469 height 369
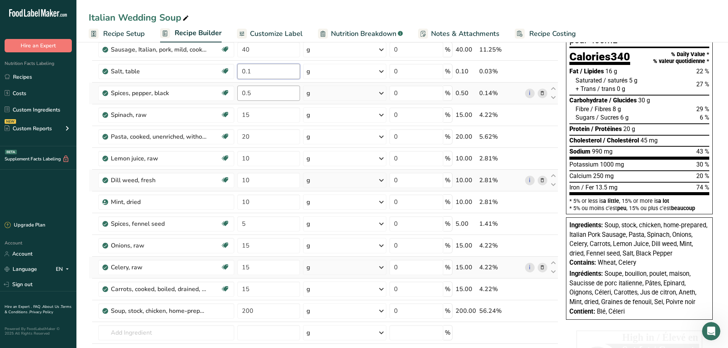
type input "0.1"
click at [262, 93] on div "Ingredient * Amount * Unit * Waste * .a-a{fill:#347362;}.b-a{fill:#fff;} Grams …" at bounding box center [323, 207] width 469 height 369
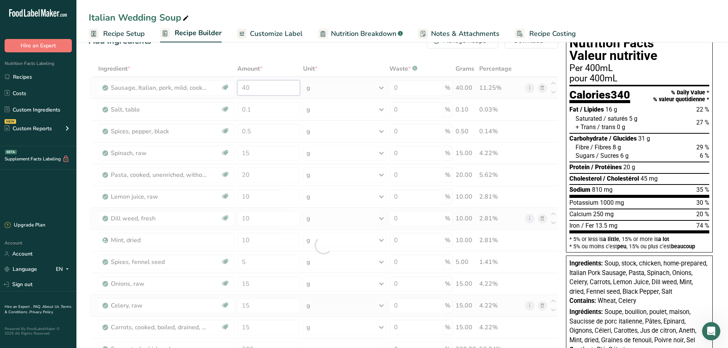
click at [257, 89] on div "Ingredient * Amount * Unit * Waste * .a-a{fill:#347362;}.b-a{fill:#fff;} Grams …" at bounding box center [323, 245] width 469 height 369
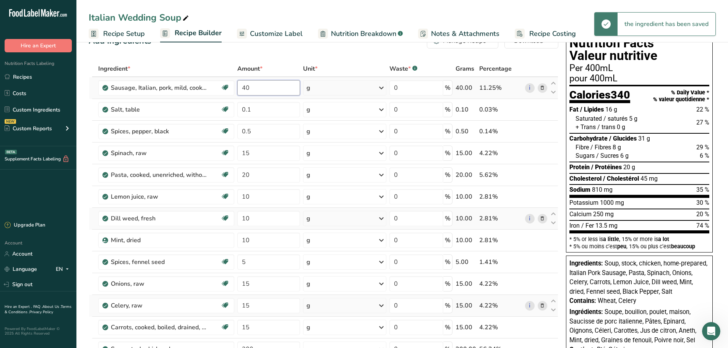
type input "4"
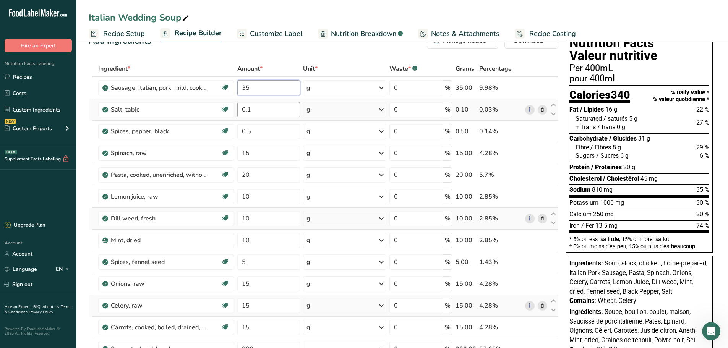
type input "35"
click at [280, 116] on div "Ingredient * Amount * Unit * Waste * .a-a{fill:#347362;}.b-a{fill:#fff;} Grams …" at bounding box center [323, 245] width 469 height 369
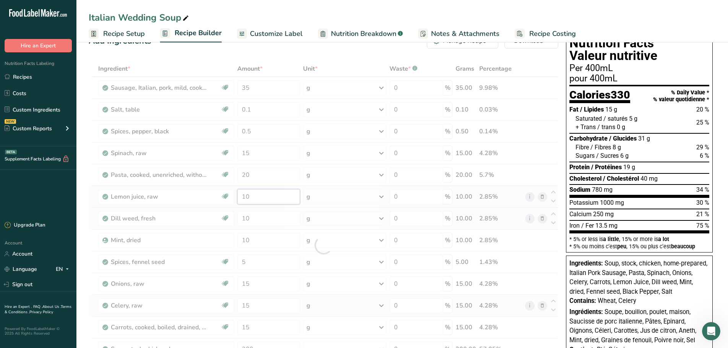
click at [262, 196] on div "Ingredient * Amount * Unit * Waste * .a-a{fill:#347362;}.b-a{fill:#fff;} Grams …" at bounding box center [323, 245] width 469 height 369
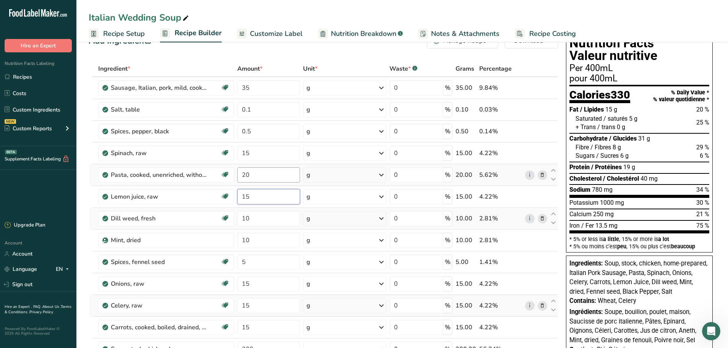
type input "15"
click at [258, 179] on div "Ingredient * Amount * Unit * Waste * .a-a{fill:#347362;}.b-a{fill:#fff;} Grams …" at bounding box center [323, 245] width 469 height 369
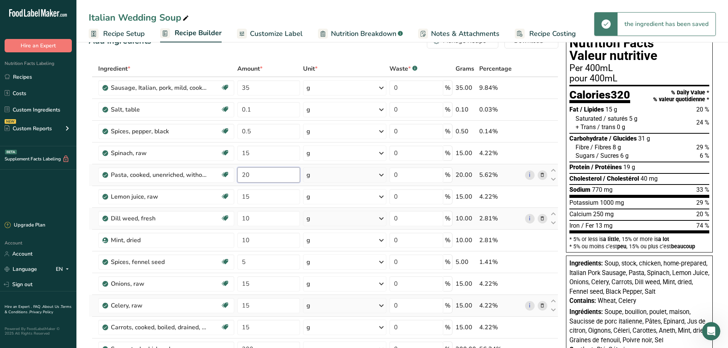
type input "2"
type input "40"
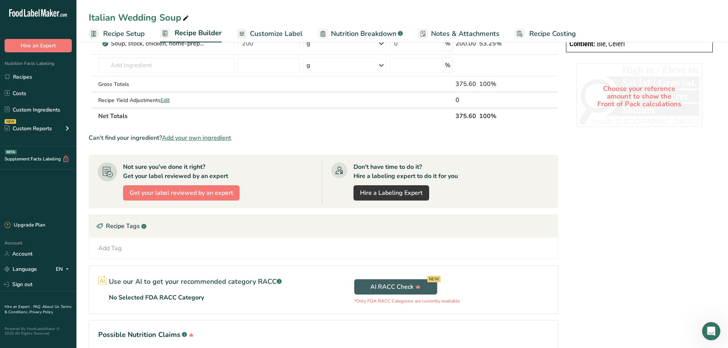
scroll to position [175, 0]
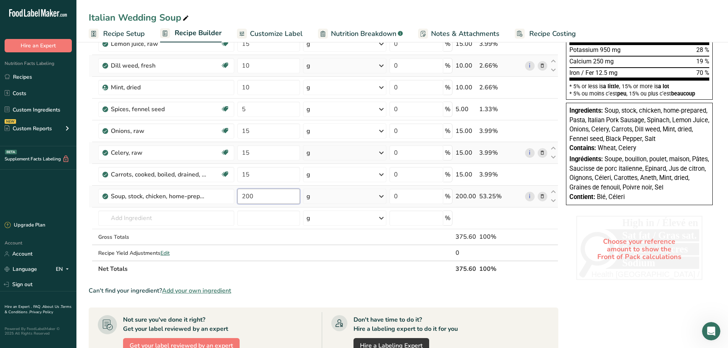
click at [261, 195] on input "200" at bounding box center [268, 196] width 63 height 15
type input "225"
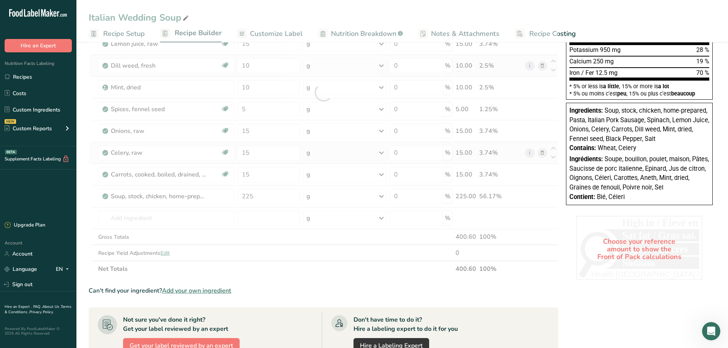
click at [81, 156] on section "Add Ingredients Manage Recipe Delete Recipe Duplicate Recipe Scale Recipe Save …" at bounding box center [401, 202] width 651 height 674
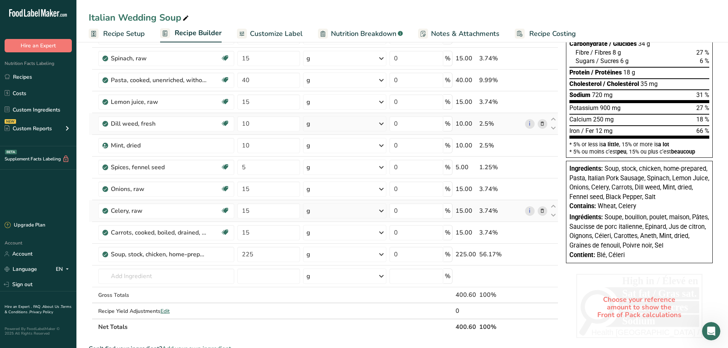
scroll to position [0, 0]
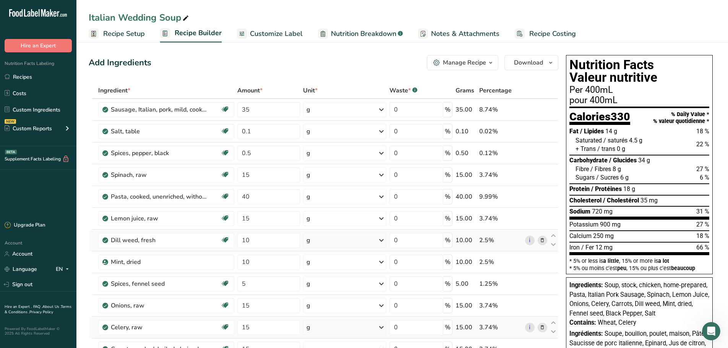
click at [263, 32] on span "Customize Label" at bounding box center [276, 34] width 53 height 10
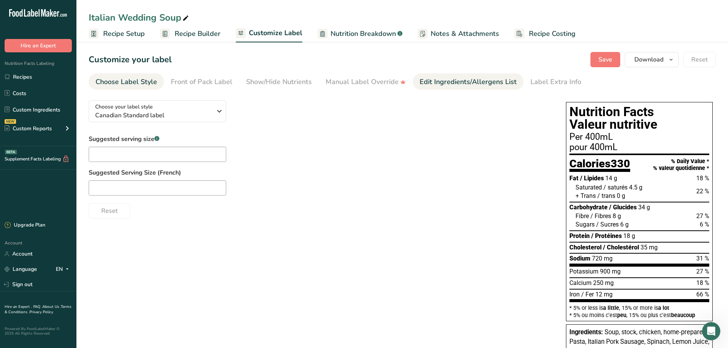
click at [483, 81] on div "Edit Ingredients/Allergens List" at bounding box center [467, 82] width 97 height 10
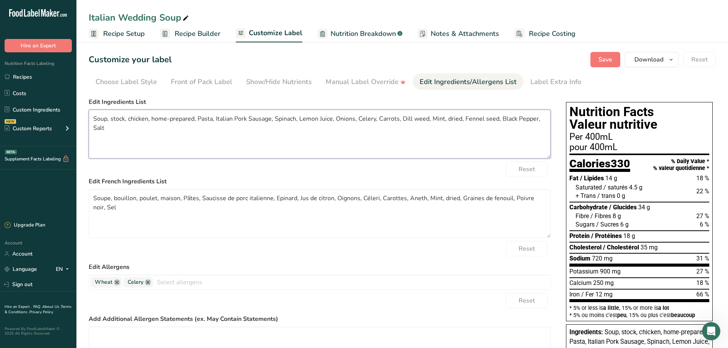
click at [193, 117] on textarea "Soup, stock, chicken, home-prepared, Pasta, Italian Pork Sausage, Spinach, Lemo…" at bounding box center [320, 134] width 462 height 49
click at [146, 120] on textarea "Turkey Stock, Pasta, Italian Pork Sausage, Spinach, Lemon Juice, Onions, Celery…" at bounding box center [320, 134] width 462 height 49
click at [219, 118] on textarea "Turkey Stock, Acini di pepe pasta, Italian Pork Sausage, Spinach, Lemon Juice, …" at bounding box center [320, 134] width 462 height 49
click at [226, 115] on textarea "Turkey Stock, Acini di pepe pasta, Italian Sausage, Spinach, Lemon Juice, Onion…" at bounding box center [320, 134] width 462 height 49
click at [228, 118] on textarea "Turkey Stock, Acini di pepe pasta, Italian Sausage, Spinach, Lemon Juice, Onion…" at bounding box center [320, 134] width 462 height 49
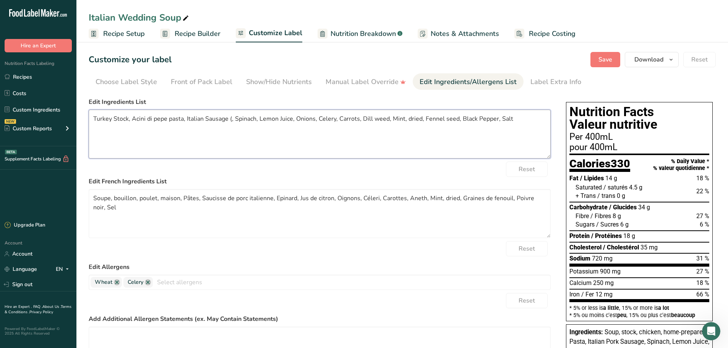
type textarea "Turkey Stock, Acini di pepe pasta, Italian Sausage (, Spinach, Lemon Juice, Oni…"
